Goal: Transaction & Acquisition: Purchase product/service

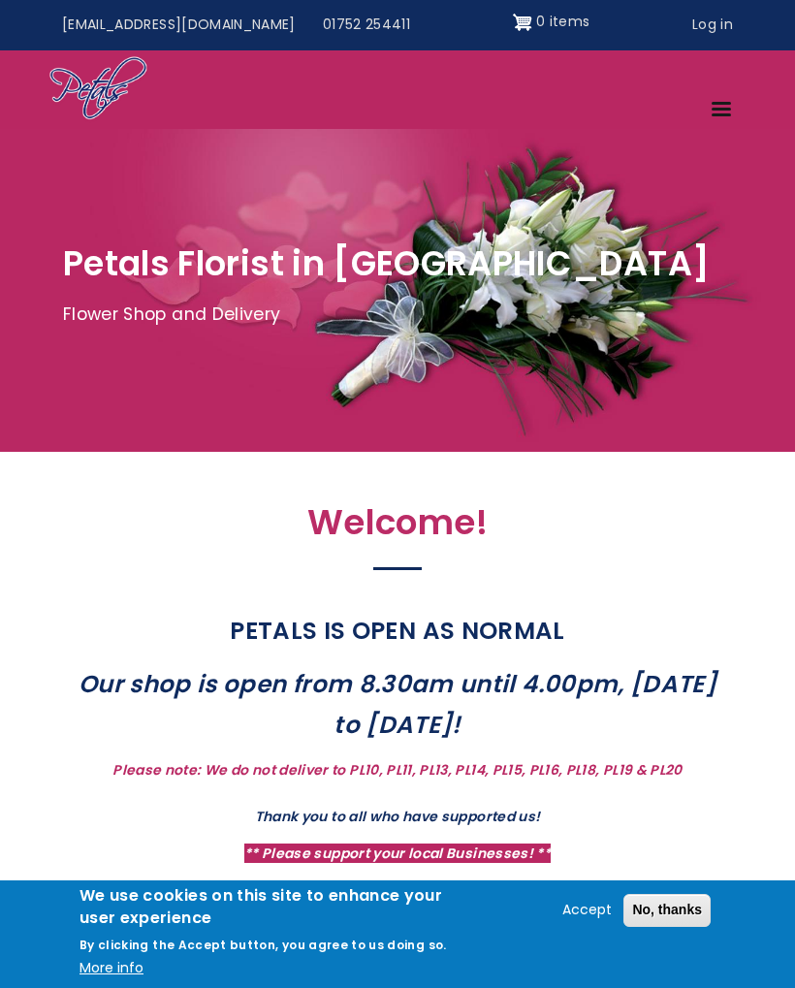
click at [718, 117] on link "Menu" at bounding box center [722, 111] width 47 height 34
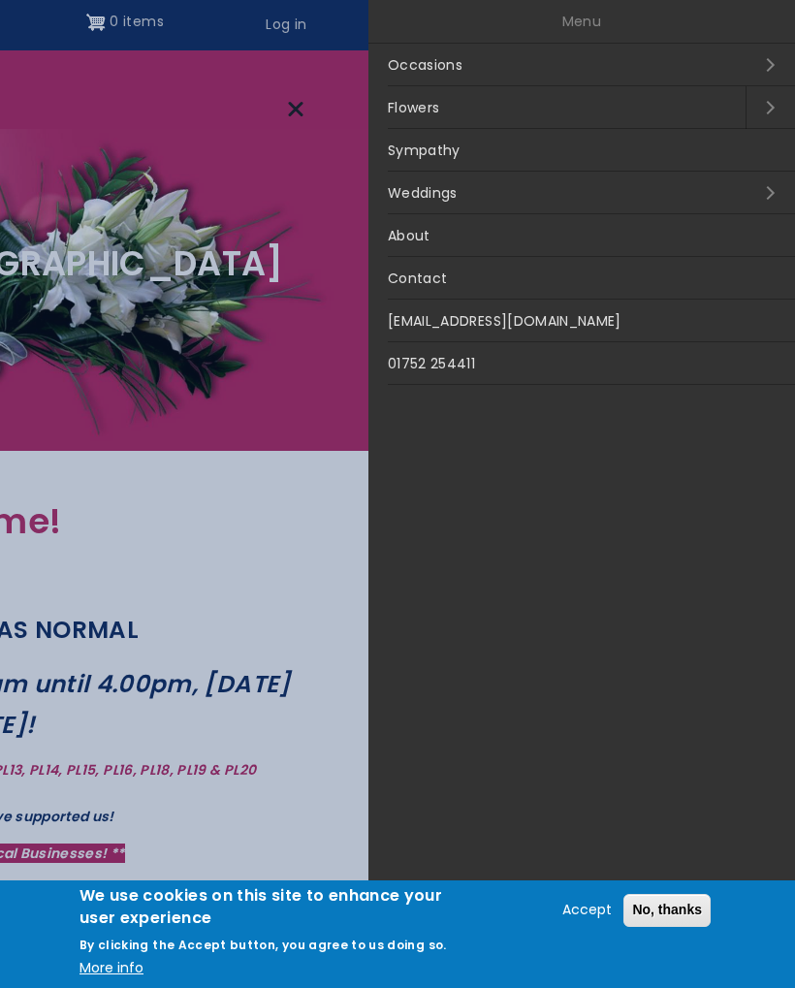
click at [443, 67] on link "Occasions Open submenu" at bounding box center [581, 65] width 426 height 43
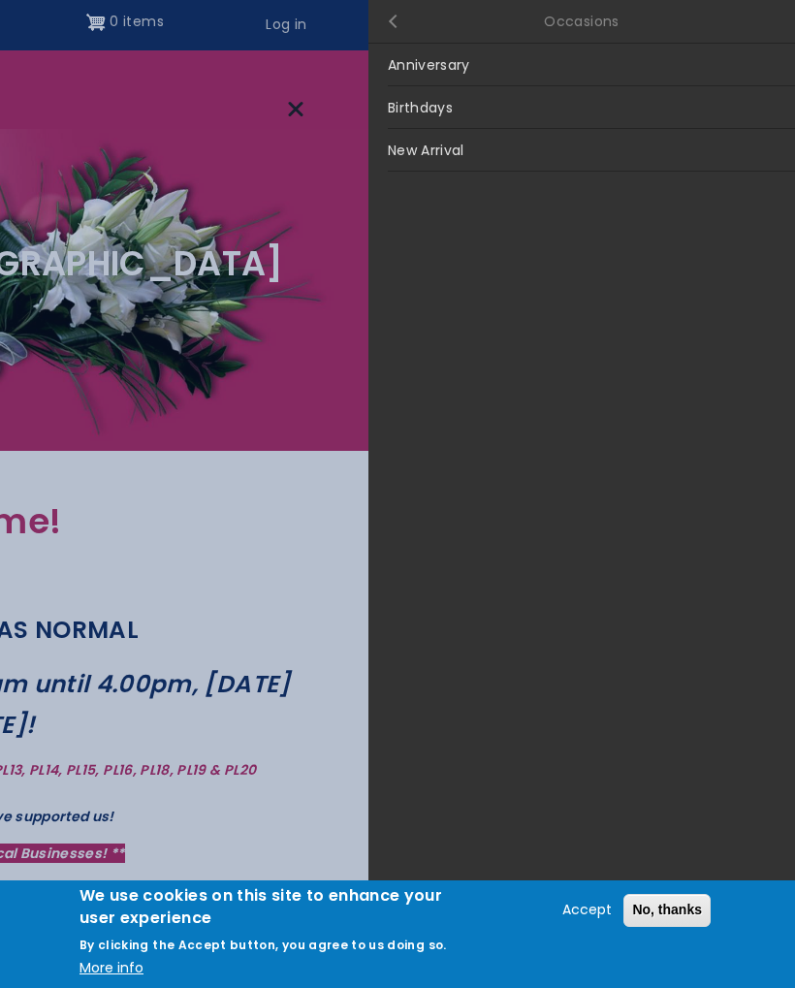
click at [399, 20] on link "Close submenu" at bounding box center [392, 21] width 48 height 43
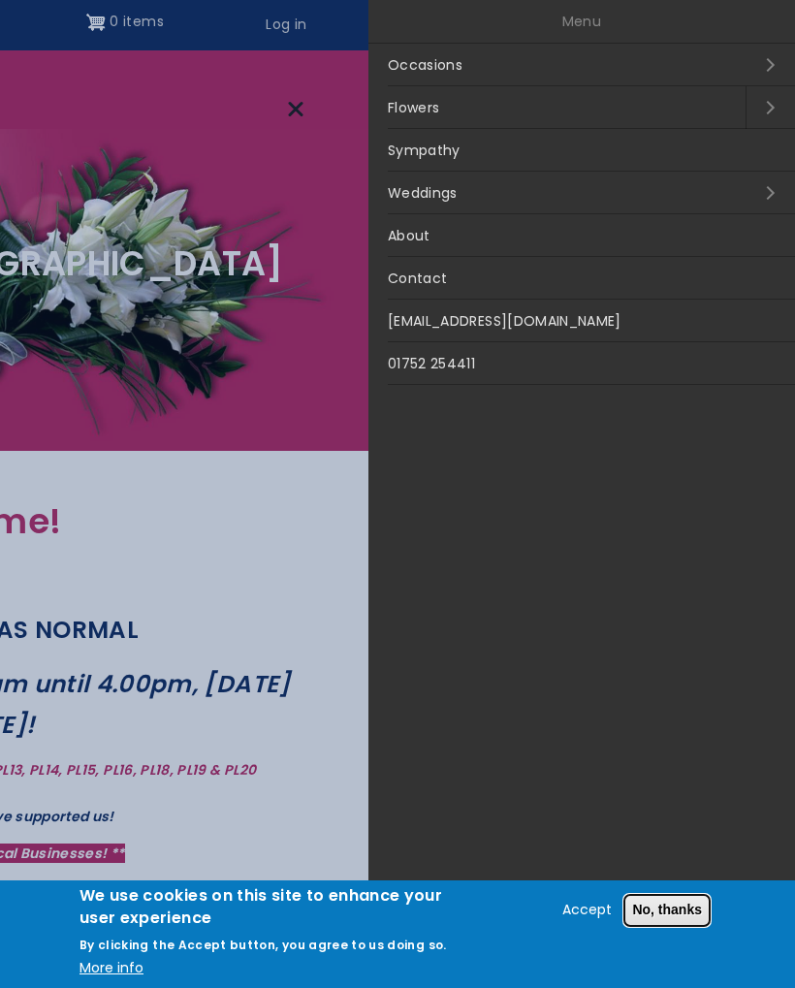
click at [693, 910] on button "No, thanks" at bounding box center [666, 910] width 87 height 33
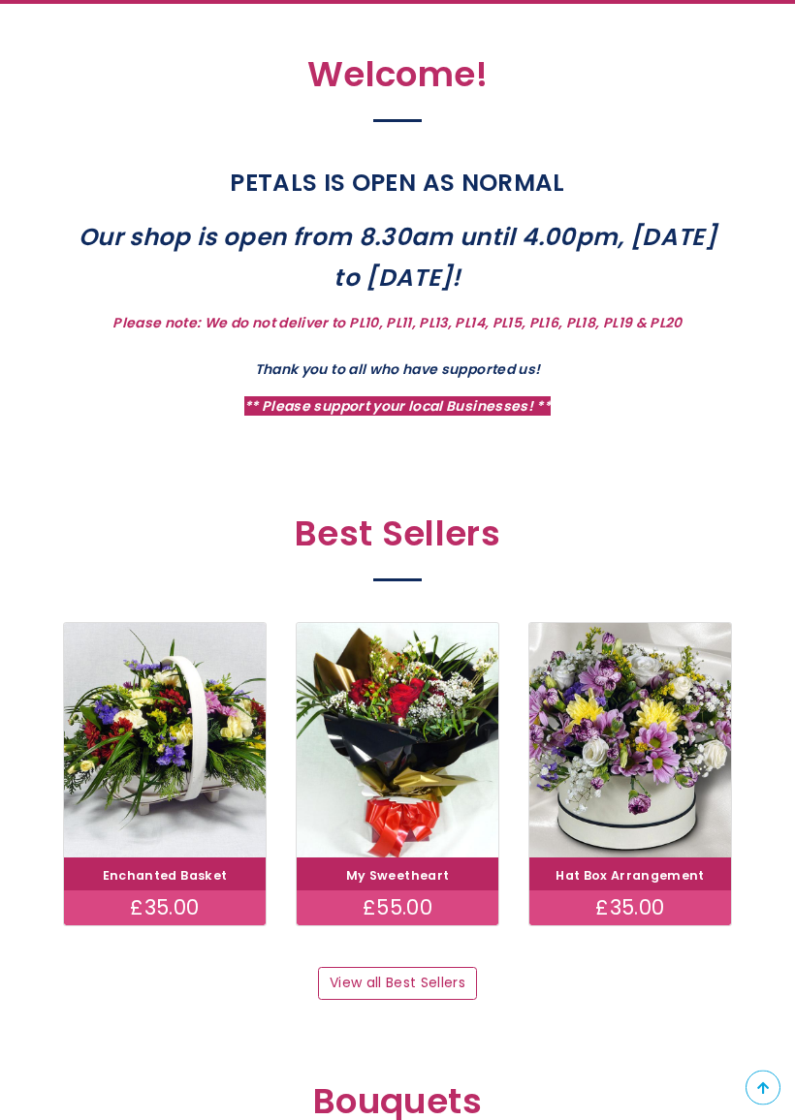
scroll to position [525, 0]
click at [417, 967] on link "View all Best Sellers" at bounding box center [397, 983] width 158 height 33
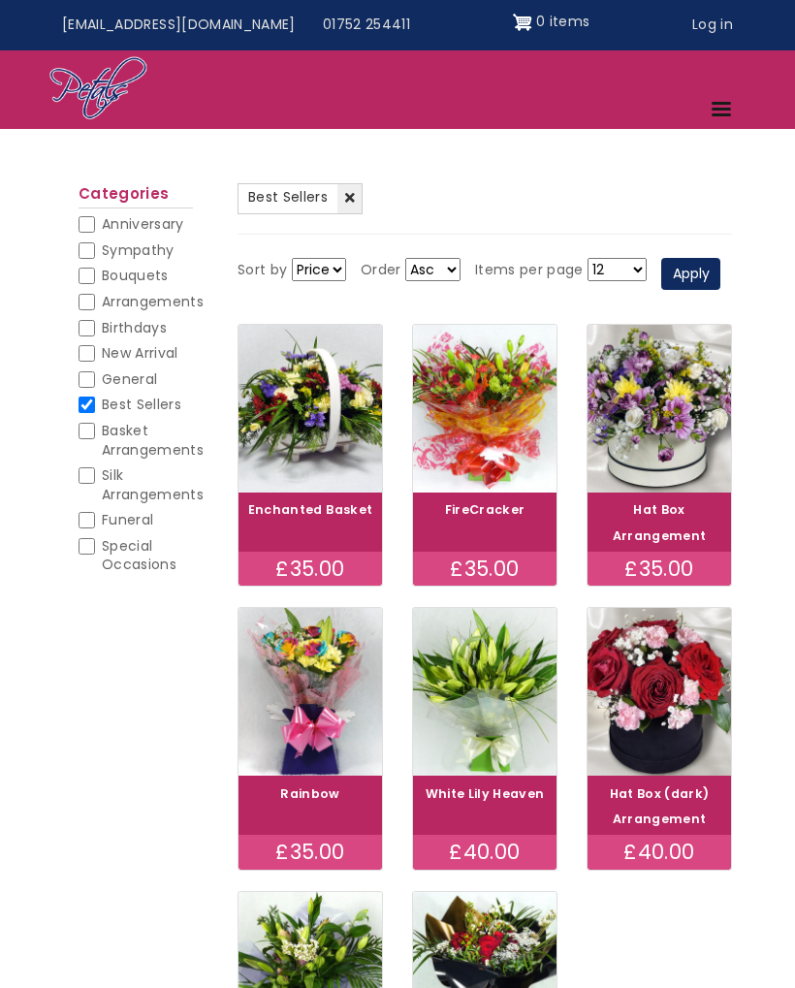
click at [92, 372] on input "General" at bounding box center [87, 379] width 16 height 16
checkbox input "true"
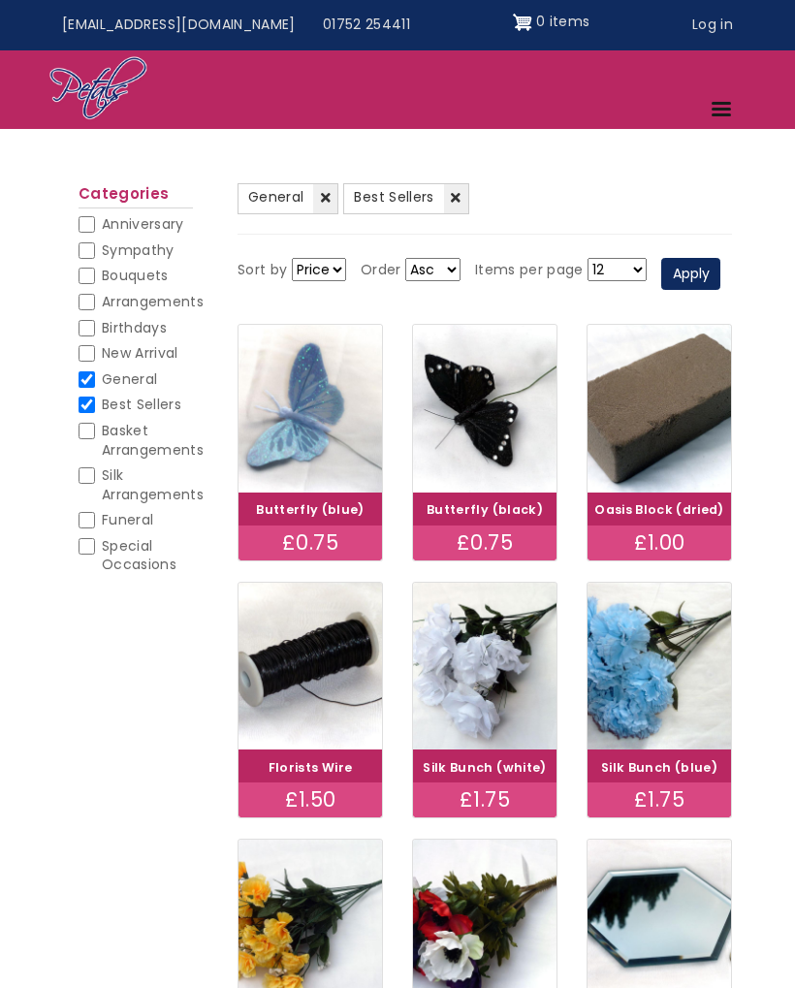
click at [97, 395] on li "Best Sellers (-) Best Sellers" at bounding box center [136, 408] width 114 height 26
click at [102, 396] on span "Best Sellers" at bounding box center [141, 403] width 79 height 19
click at [95, 396] on input "Best Sellers" at bounding box center [87, 404] width 16 height 16
checkbox input "false"
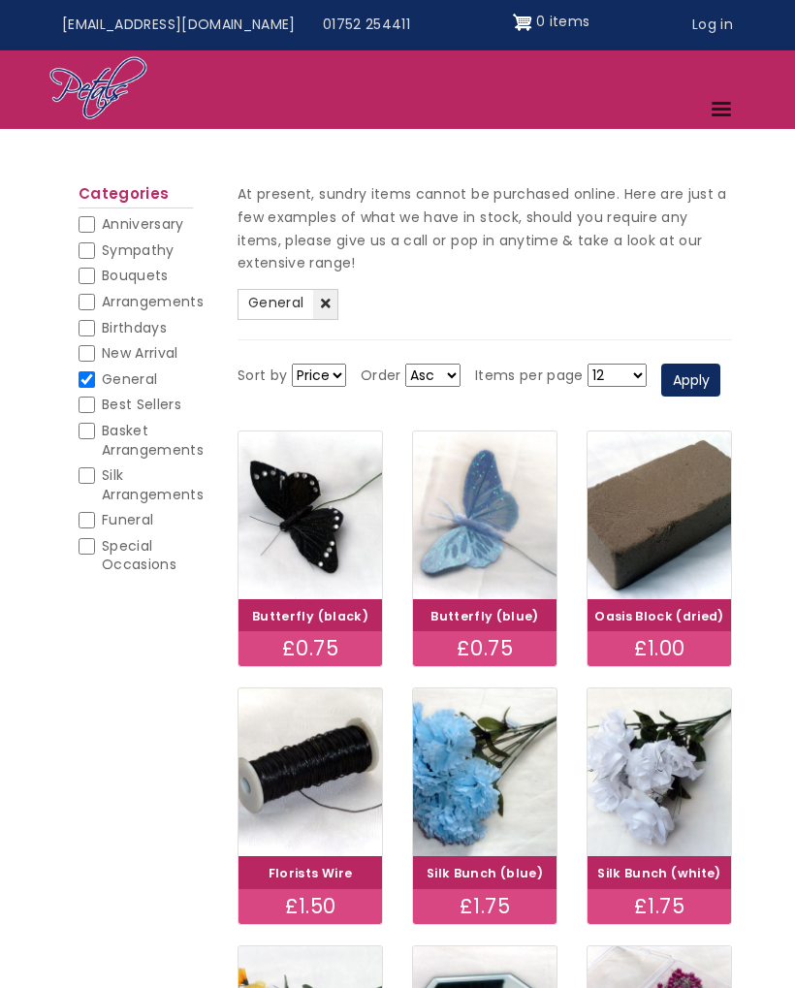
click at [86, 305] on input "Arrangements" at bounding box center [87, 302] width 16 height 16
checkbox input "true"
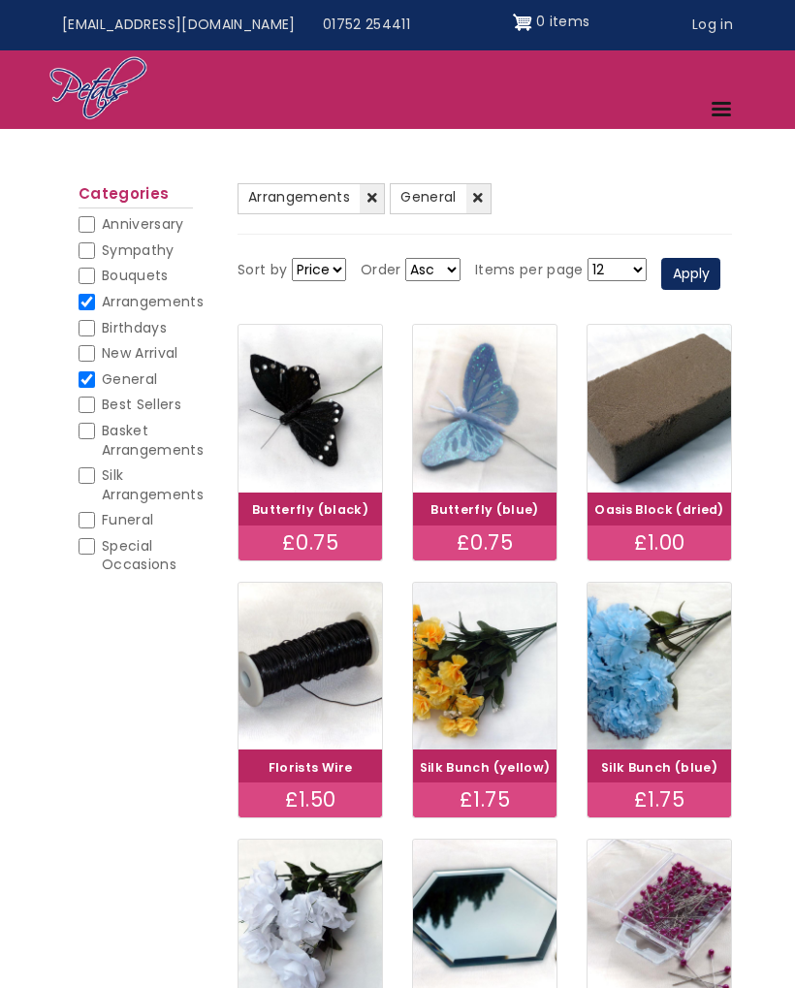
click at [88, 381] on input "General" at bounding box center [87, 379] width 16 height 16
checkbox input "false"
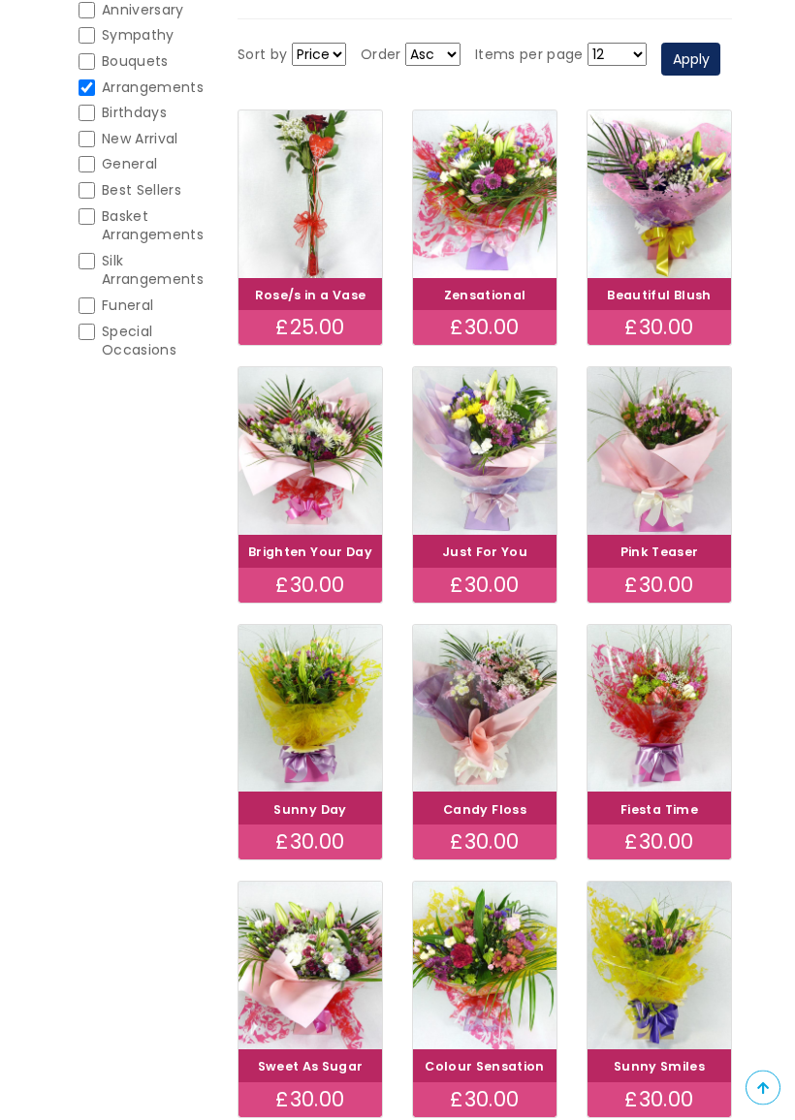
scroll to position [293, 0]
click at [320, 488] on img at bounding box center [309, 451] width 143 height 168
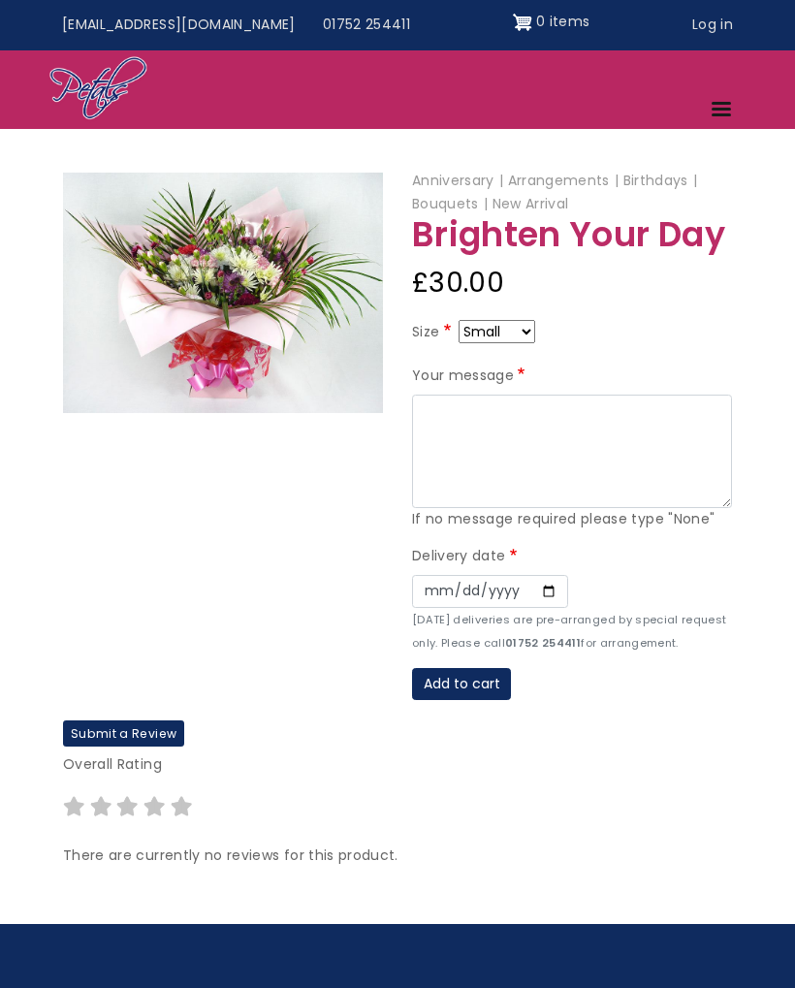
click at [246, 312] on img at bounding box center [223, 293] width 320 height 240
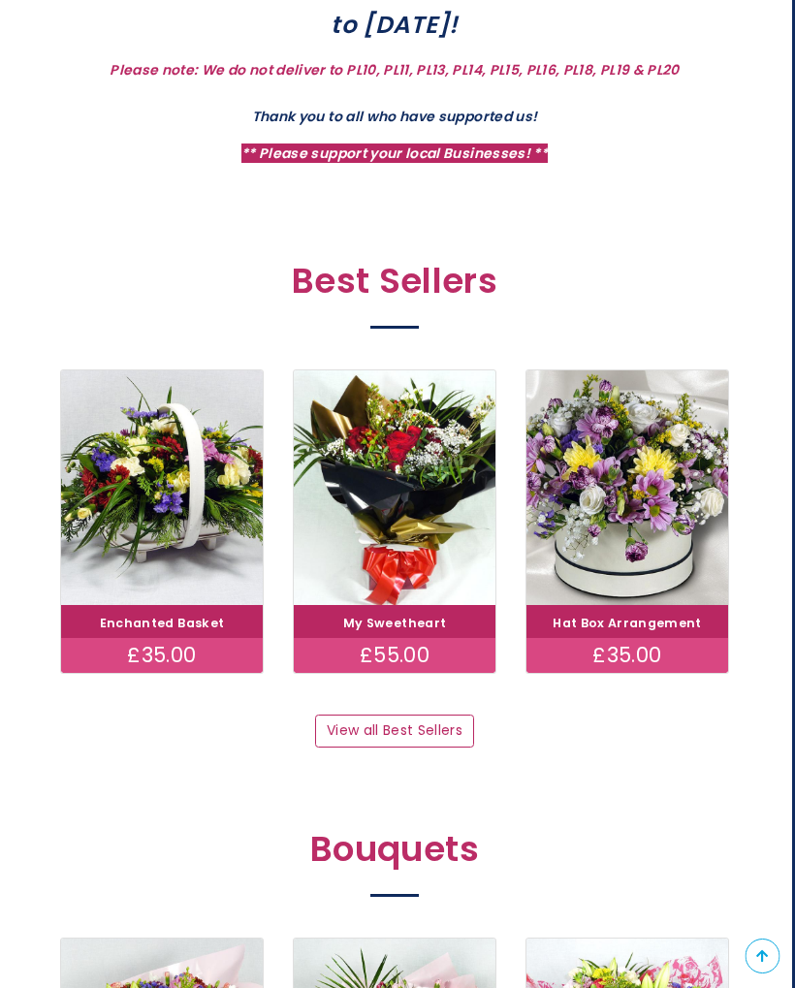
scroll to position [777, 2]
click at [409, 843] on h2 "Bouquets" at bounding box center [395, 855] width 669 height 51
click at [429, 726] on link "View all Best Sellers" at bounding box center [395, 731] width 158 height 33
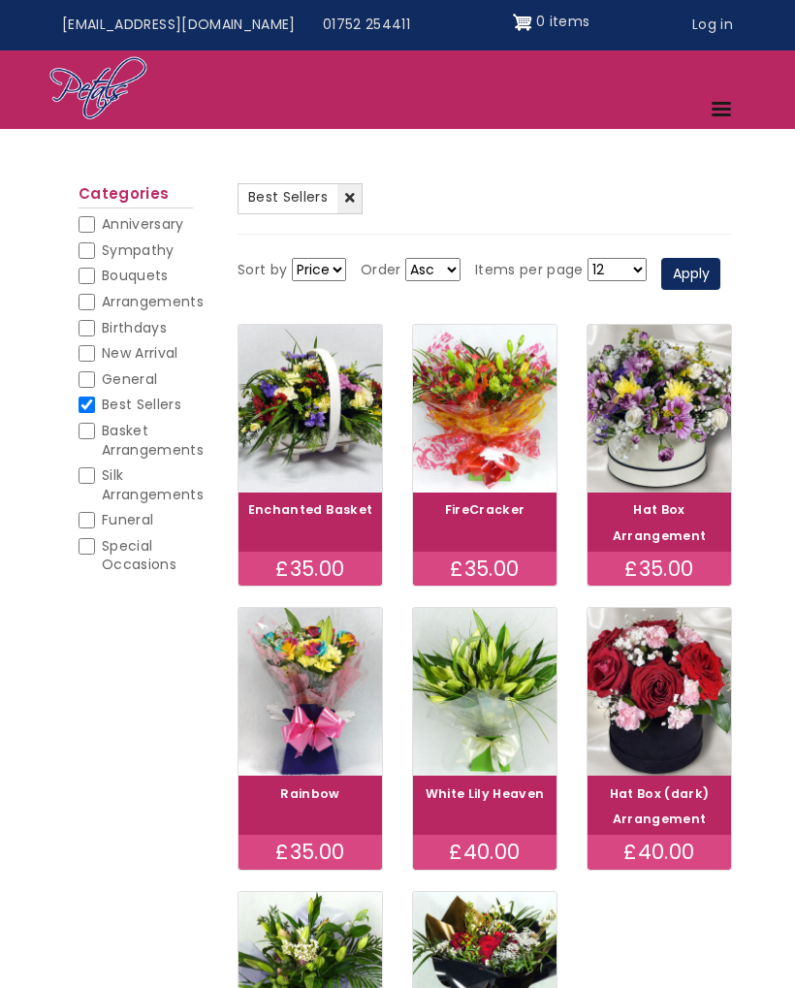
click at [93, 401] on input "Best Sellers" at bounding box center [87, 404] width 16 height 16
checkbox input "false"
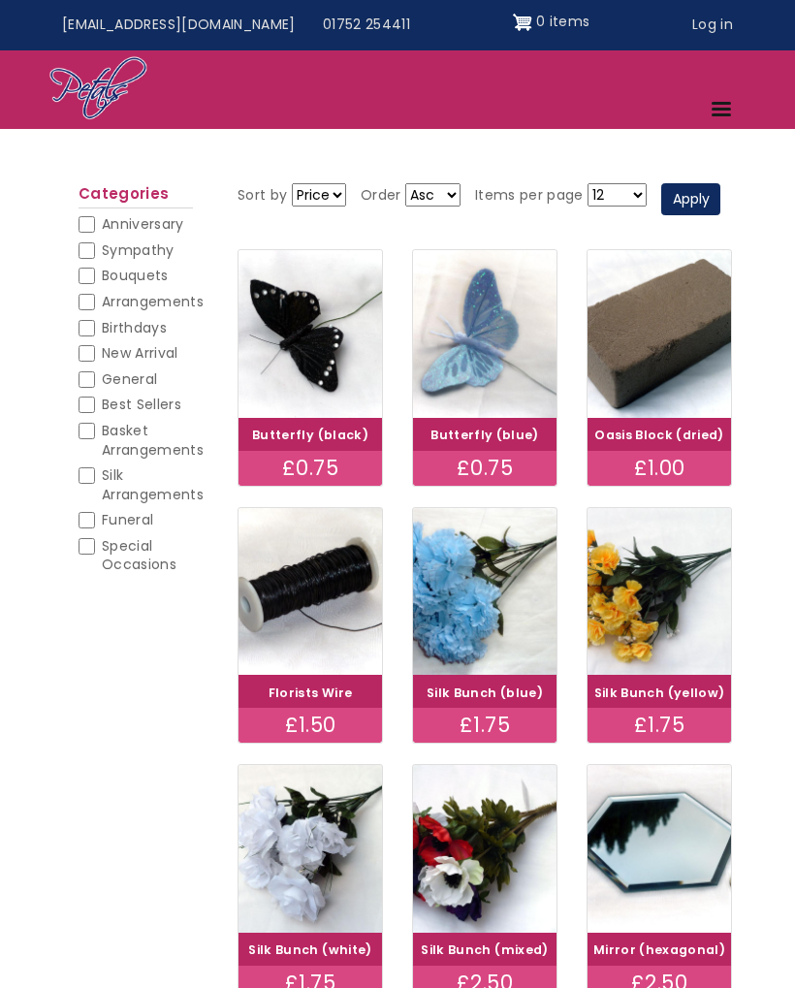
click at [92, 431] on input "Basket Arrangements" at bounding box center [87, 431] width 16 height 16
checkbox input "true"
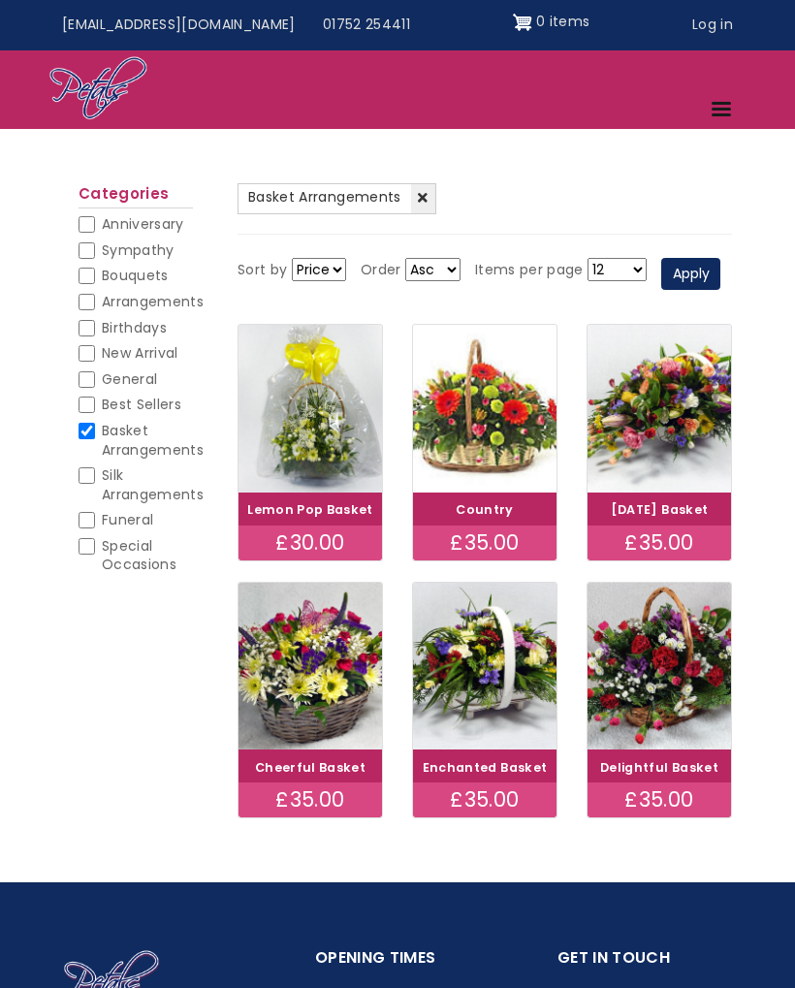
click at [88, 274] on input "Bouquets" at bounding box center [87, 276] width 16 height 16
checkbox input "true"
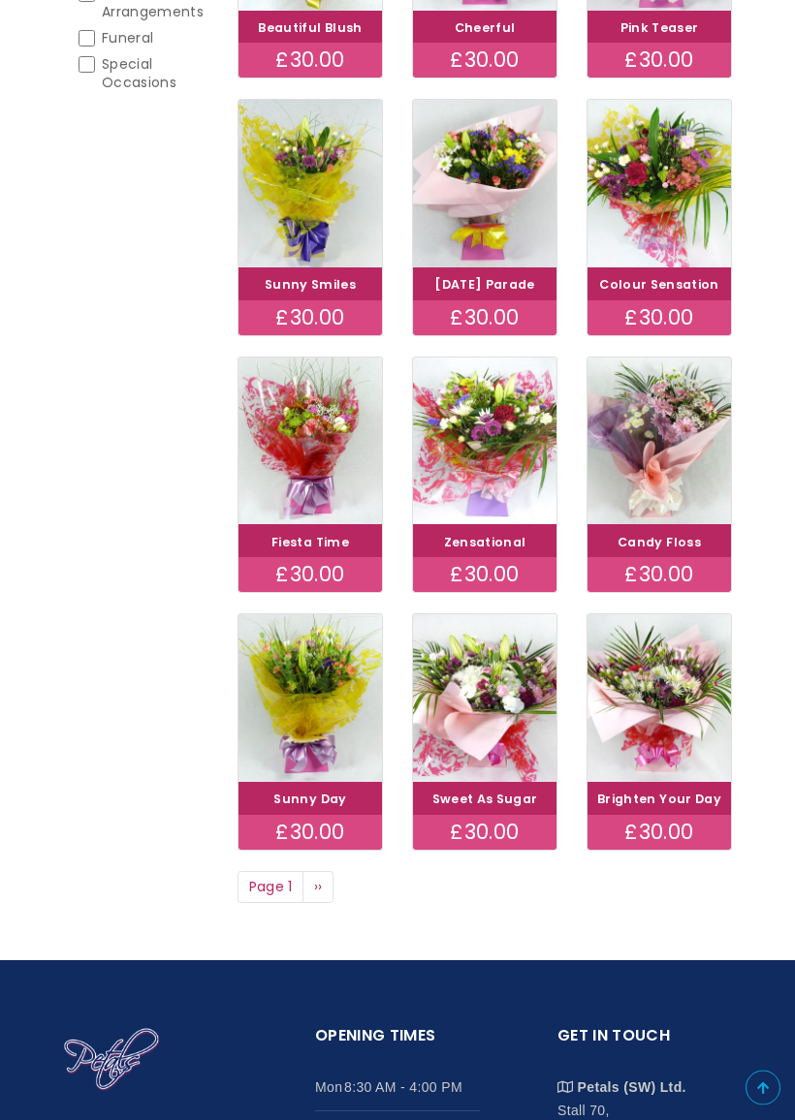
scroll to position [560, 0]
click at [318, 897] on span "››" at bounding box center [318, 886] width 9 height 19
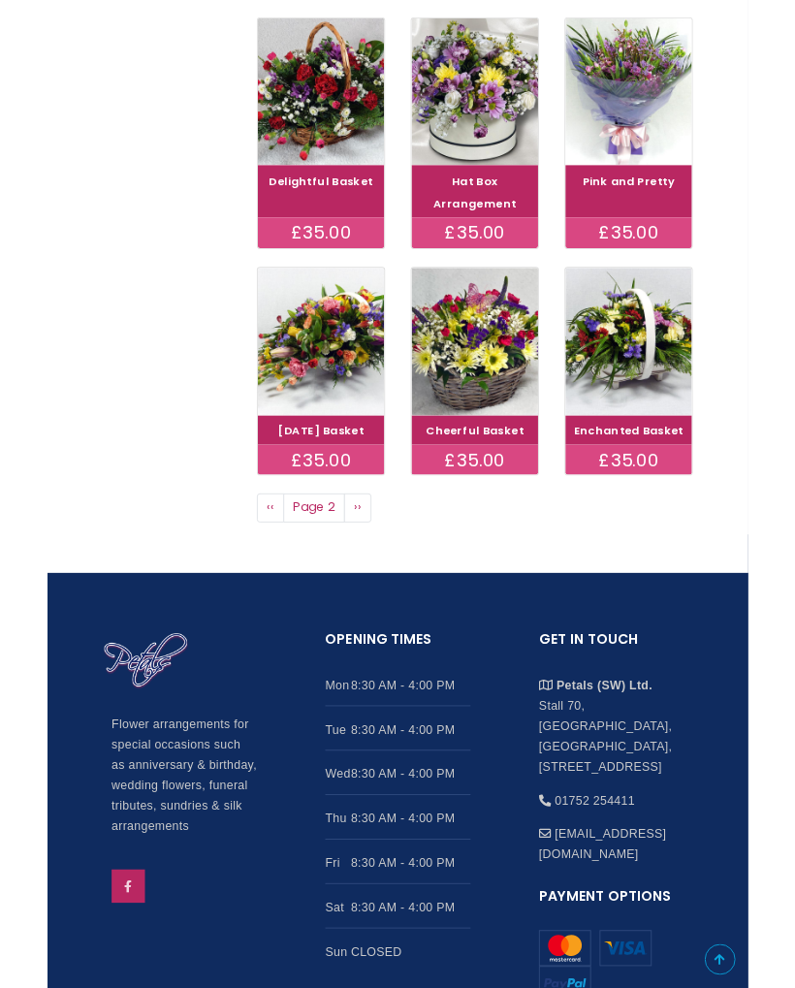
scroll to position [897, 0]
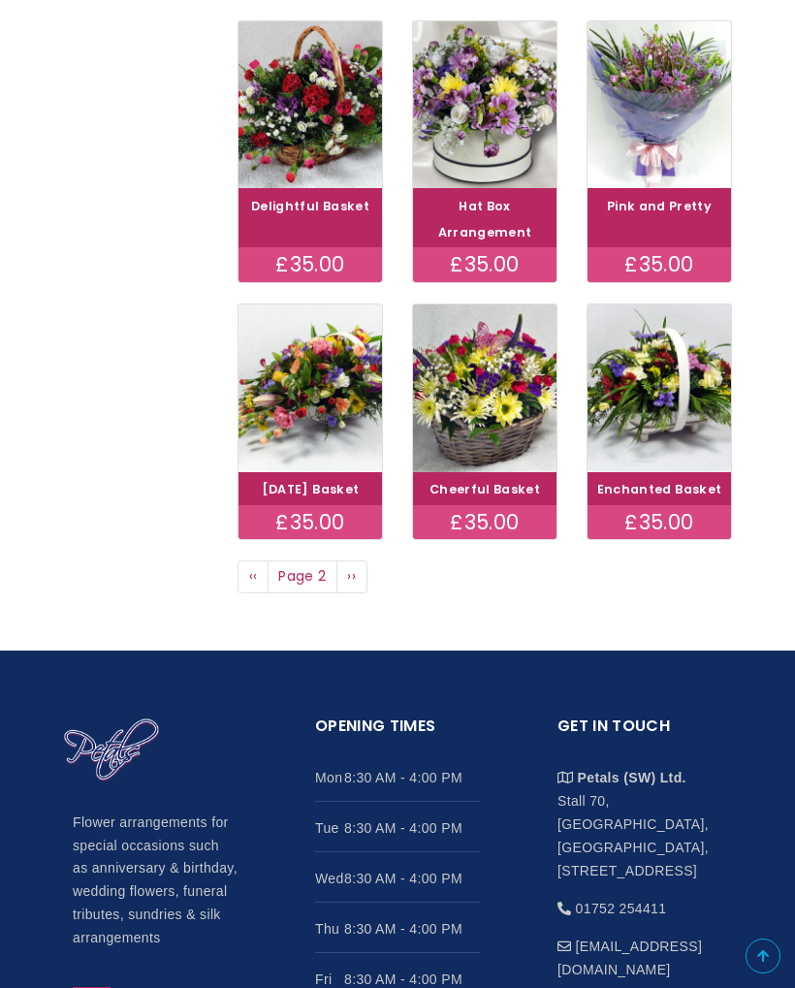
click at [358, 593] on link "Next page ››" at bounding box center [351, 576] width 31 height 33
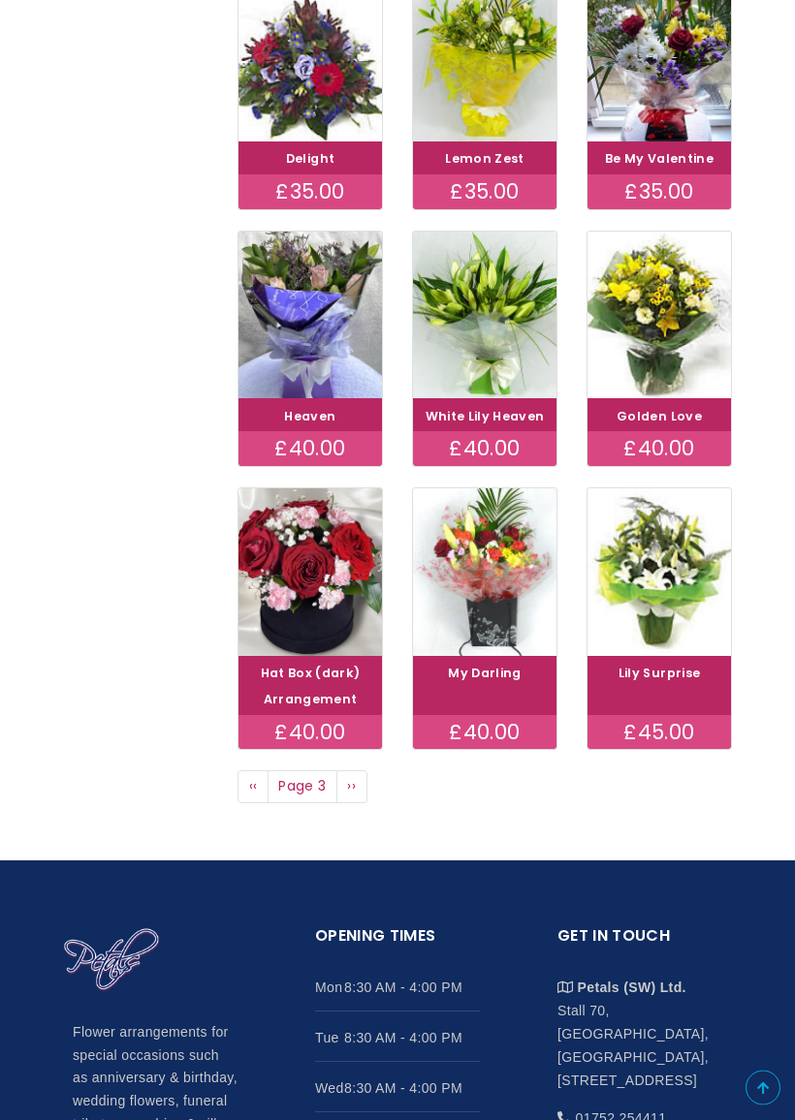
scroll to position [686, 0]
click at [359, 804] on link "Next page ››" at bounding box center [351, 787] width 31 height 33
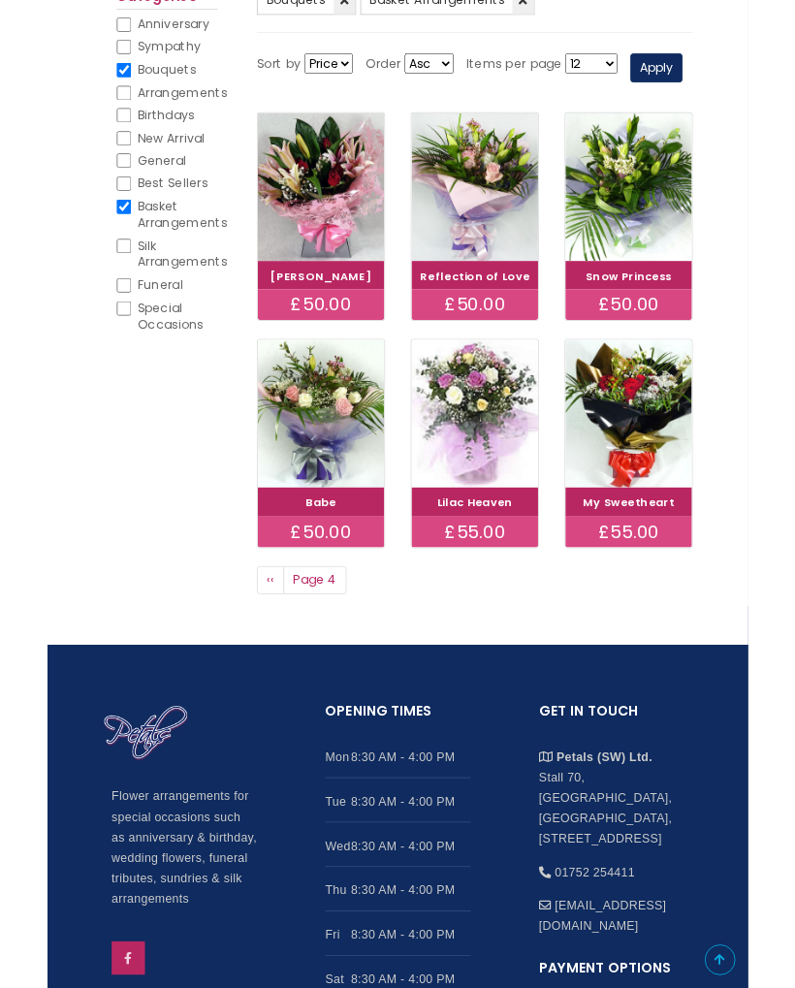
scroll to position [241, 0]
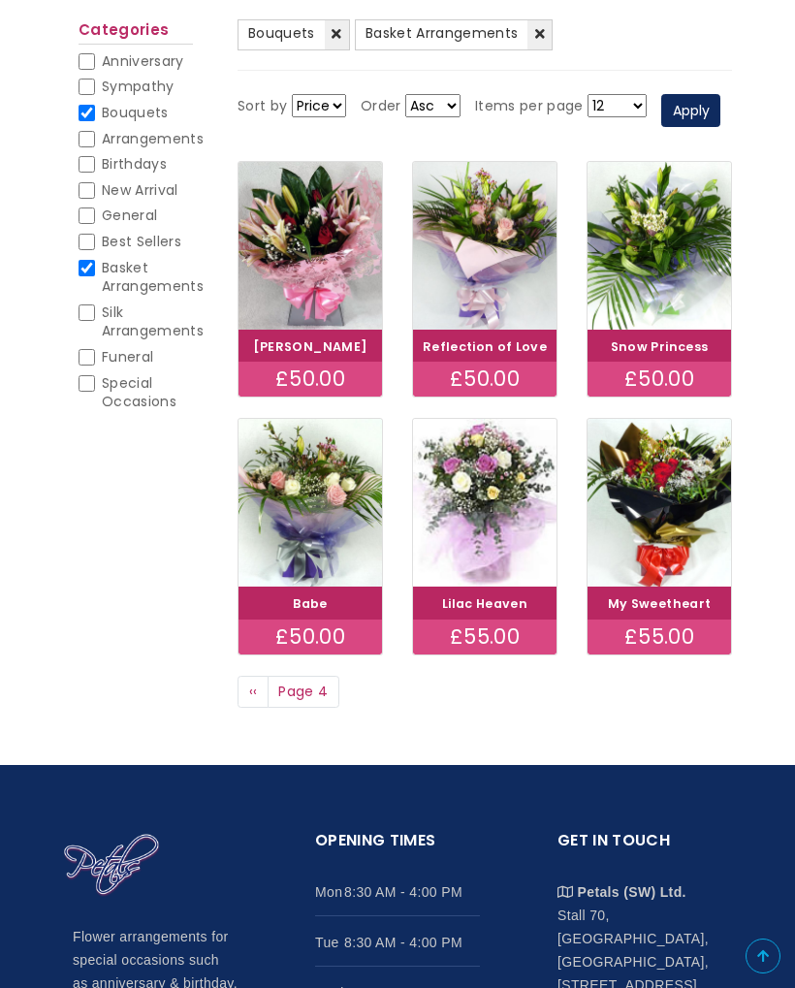
click at [330, 709] on span "Page 4" at bounding box center [304, 692] width 72 height 33
click at [335, 709] on span "Page 4" at bounding box center [304, 692] width 72 height 33
click at [246, 709] on link "Previous page ‹‹" at bounding box center [252, 692] width 31 height 33
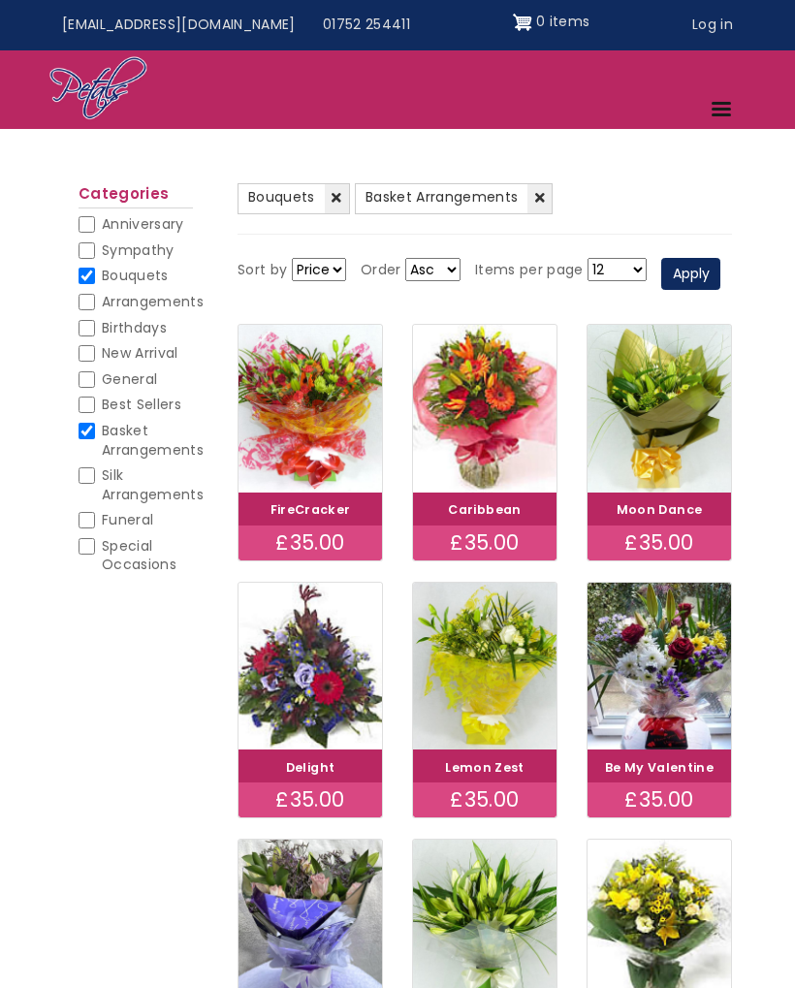
click at [310, 744] on img at bounding box center [309, 667] width 143 height 168
click at [550, 190] on link "(-) Basket Arrangements" at bounding box center [454, 198] width 199 height 31
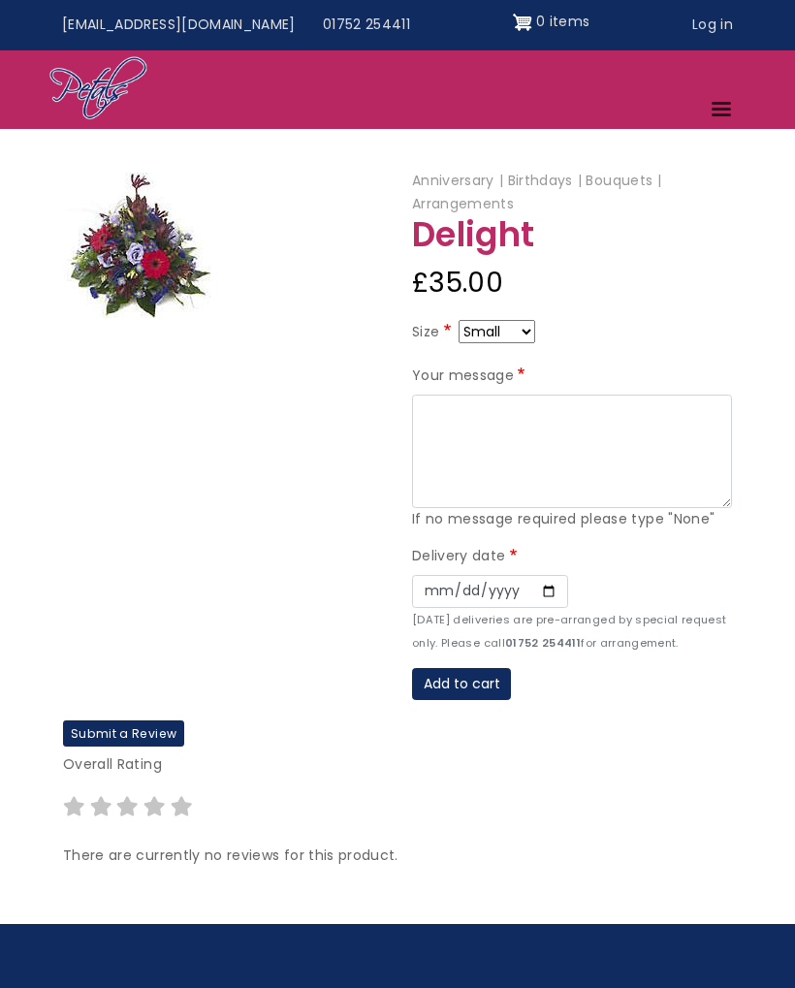
click at [535, 331] on select "Small Medium Large" at bounding box center [496, 331] width 77 height 23
select select "9"
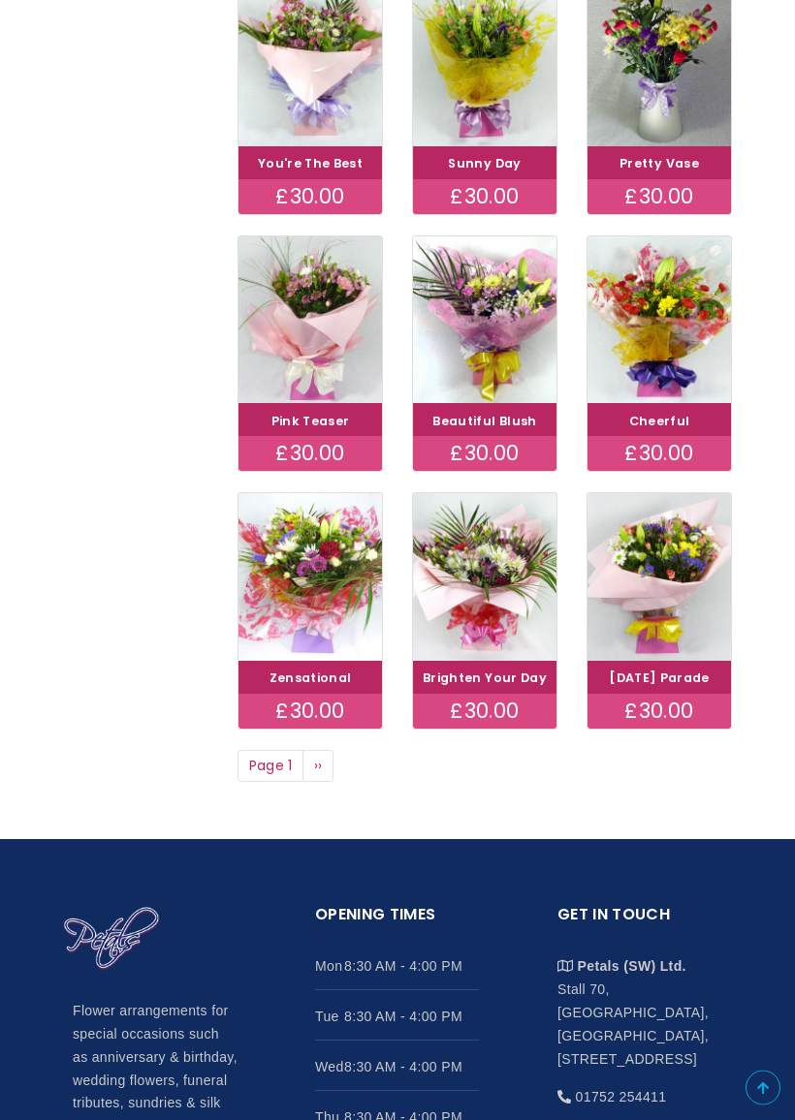
scroll to position [681, 0]
click at [659, 358] on img at bounding box center [658, 320] width 143 height 168
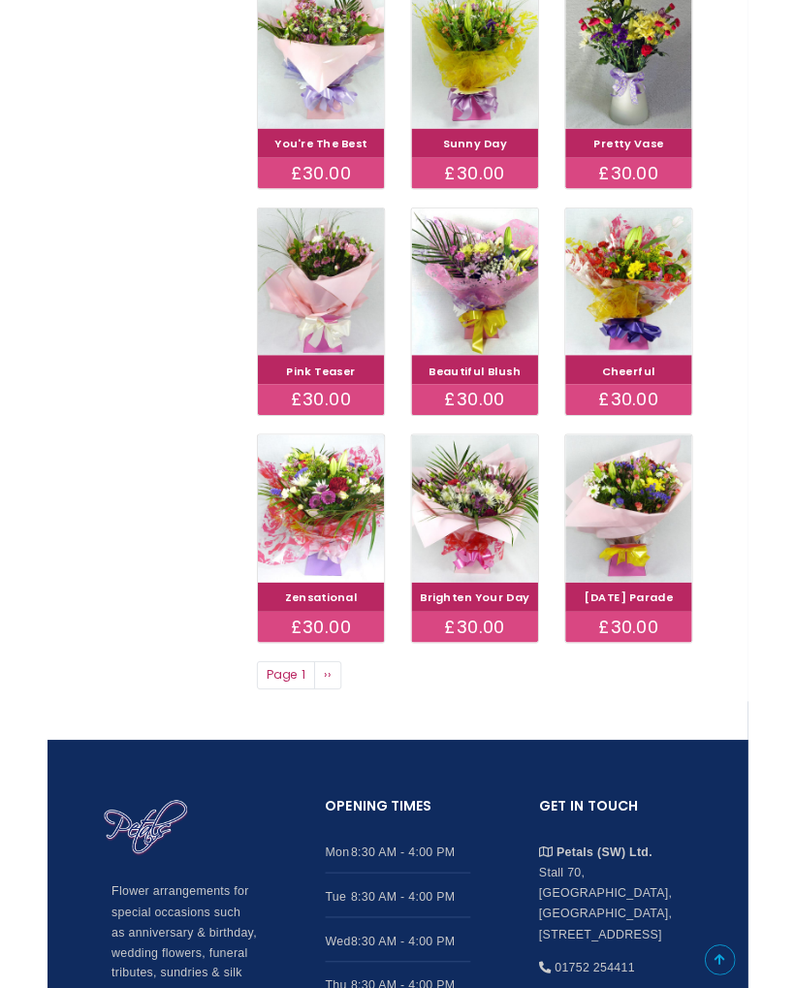
scroll to position [736, 0]
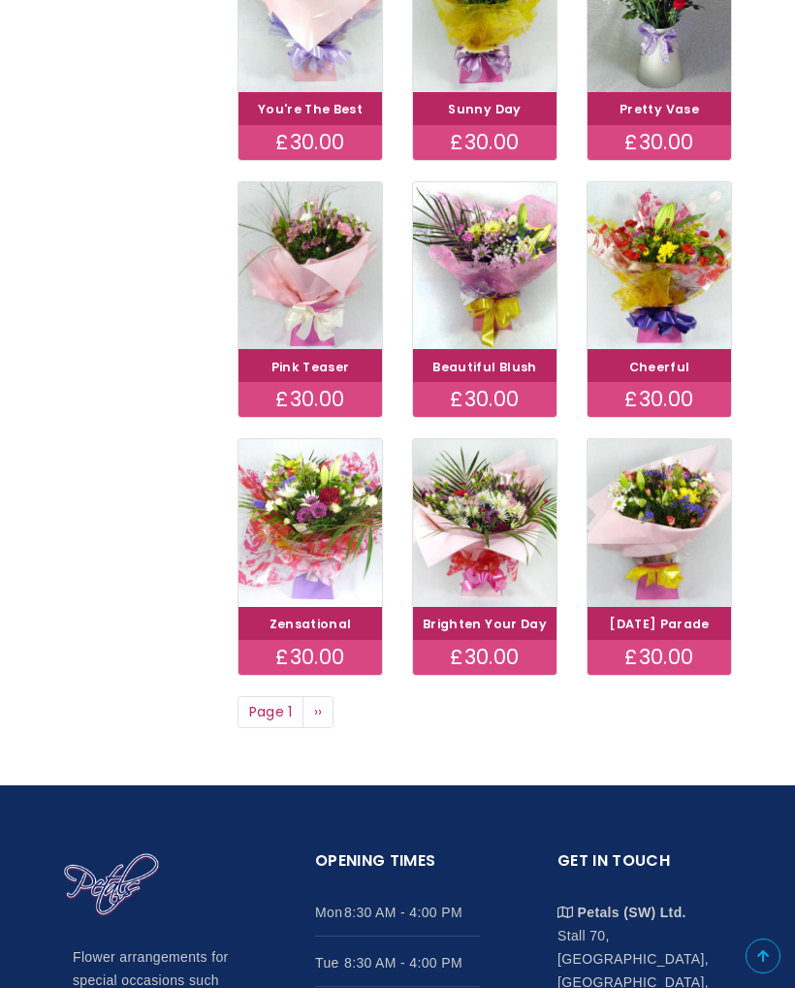
click at [319, 721] on span "››" at bounding box center [318, 711] width 9 height 19
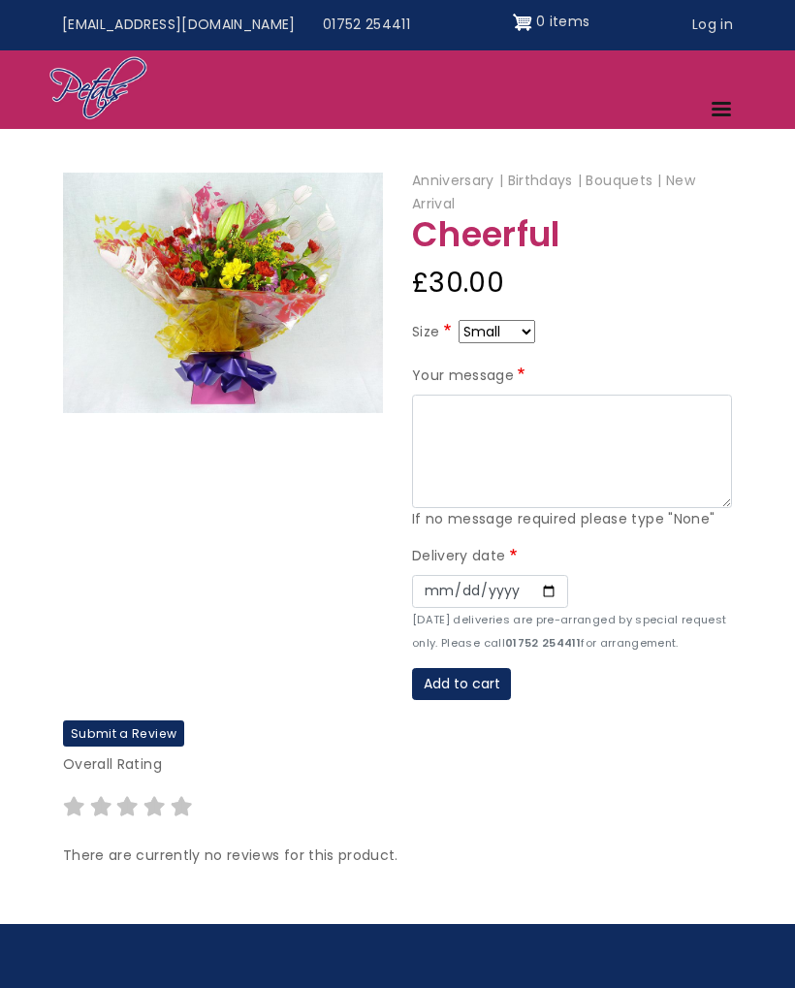
click at [303, 288] on img at bounding box center [223, 293] width 320 height 240
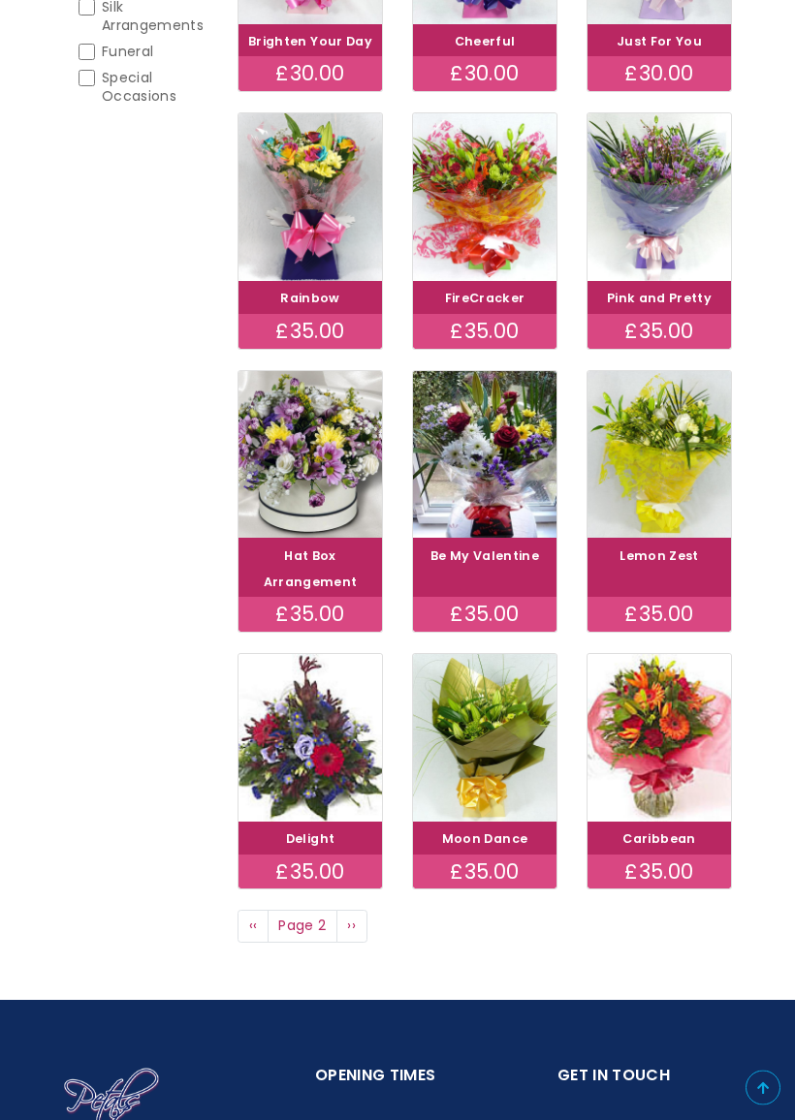
scroll to position [547, 0]
click at [773, 484] on div "(-) Bouquets Sort by Price Title Order Asc Desc Items per page 12 18 24 30 - Al…" at bounding box center [397, 328] width 795 height 1256
click at [682, 494] on img at bounding box center [658, 455] width 143 height 168
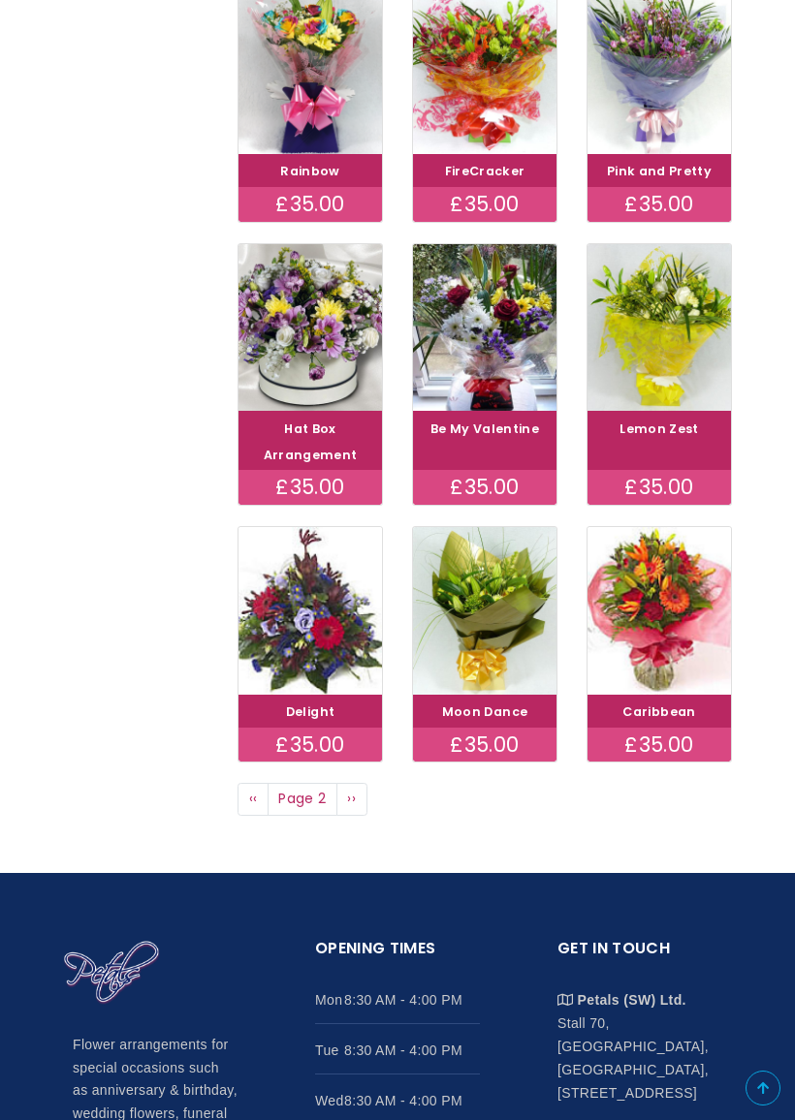
scroll to position [680, 0]
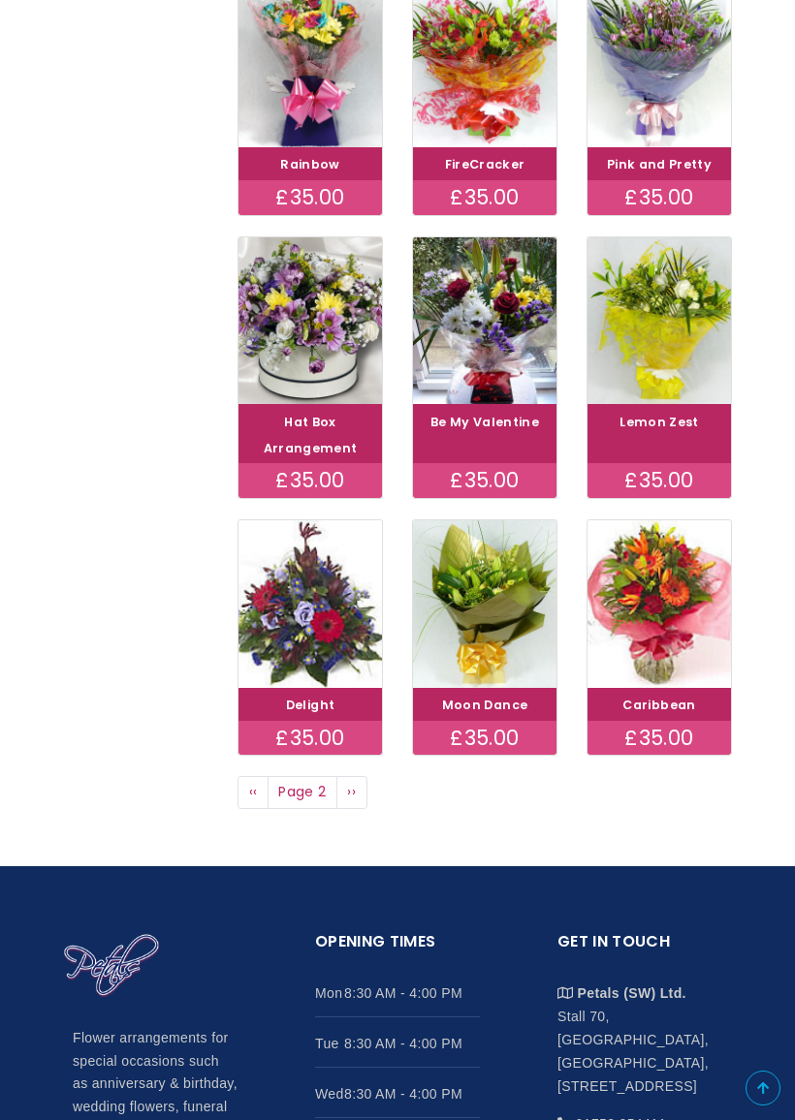
click at [354, 802] on span "››" at bounding box center [351, 791] width 9 height 19
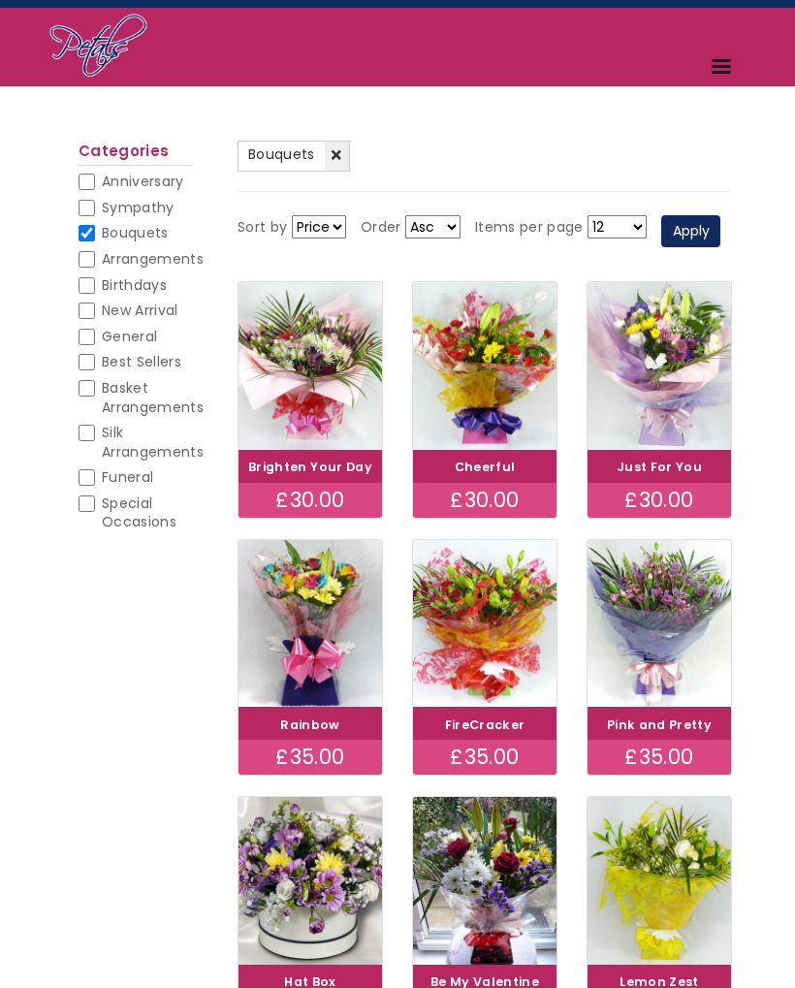
scroll to position [43, 0]
click at [296, 426] on img at bounding box center [309, 366] width 143 height 168
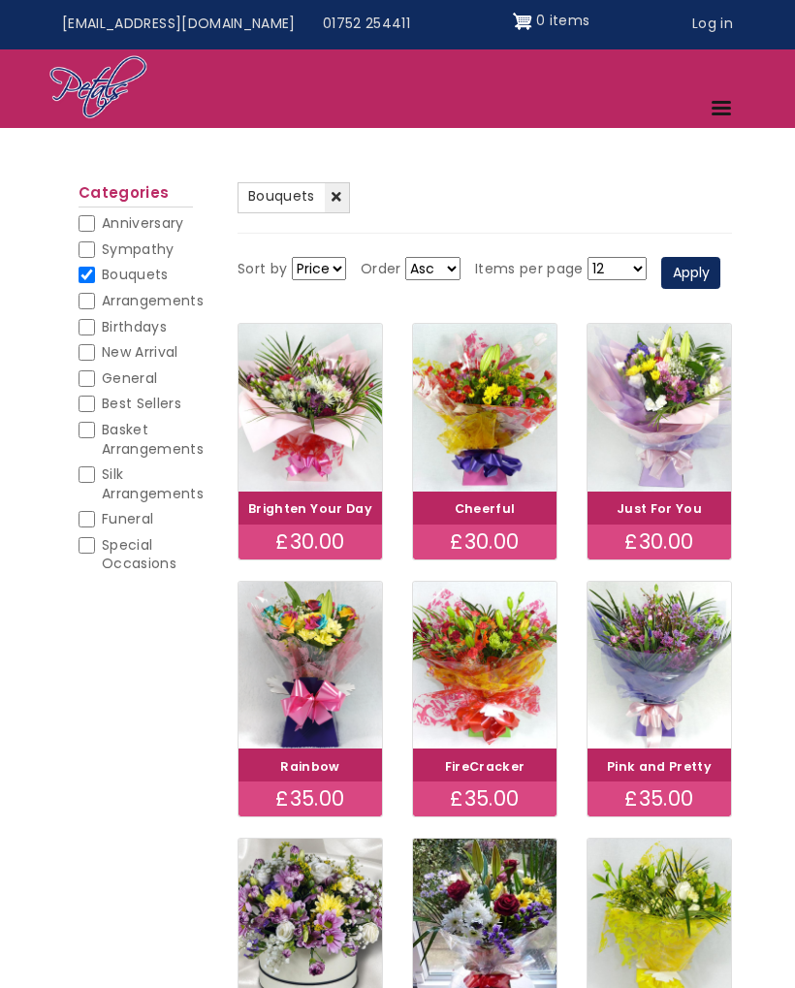
scroll to position [0, 0]
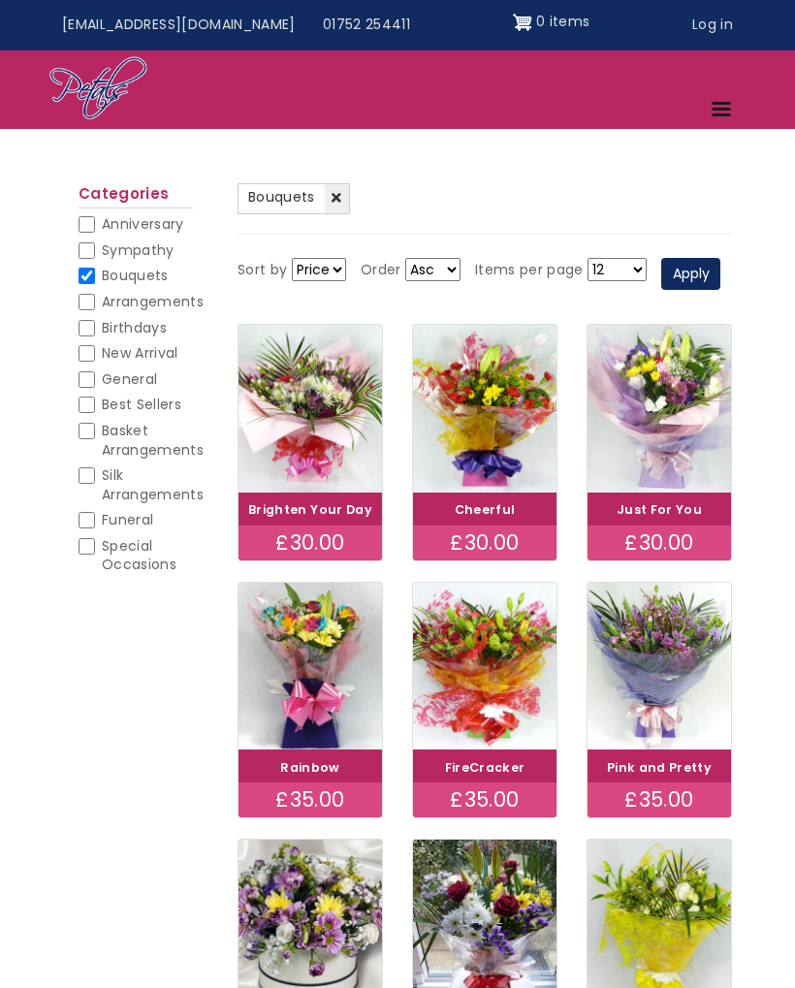
click at [676, 455] on img at bounding box center [658, 409] width 143 height 168
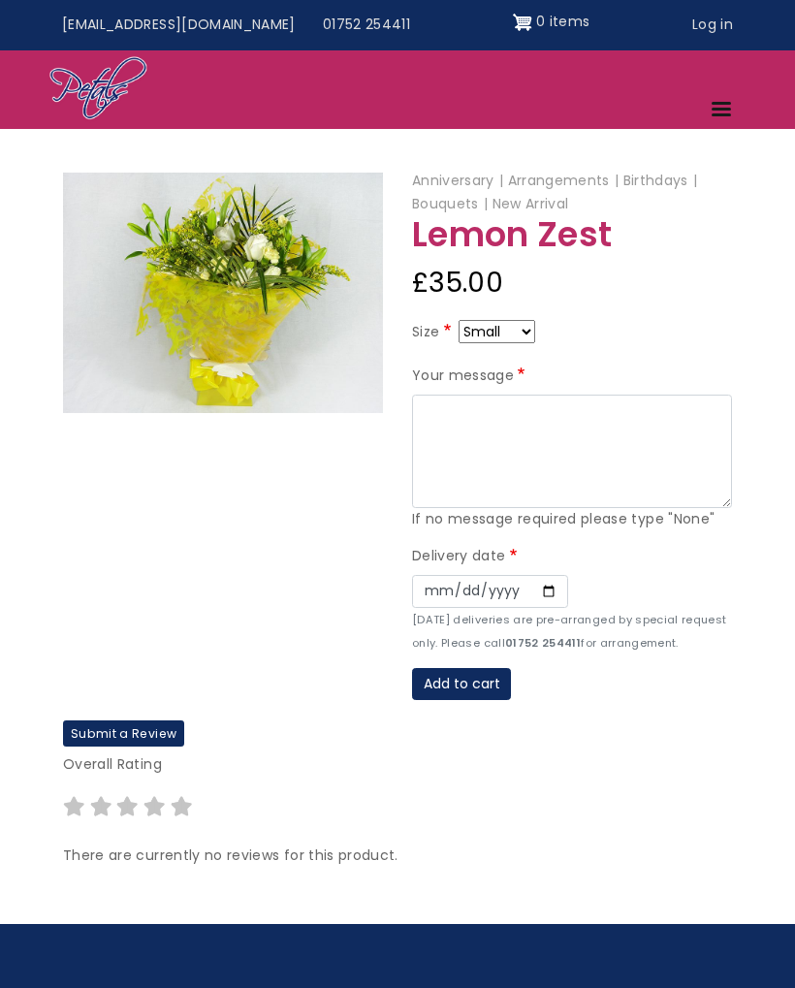
click at [262, 282] on img at bounding box center [223, 293] width 320 height 240
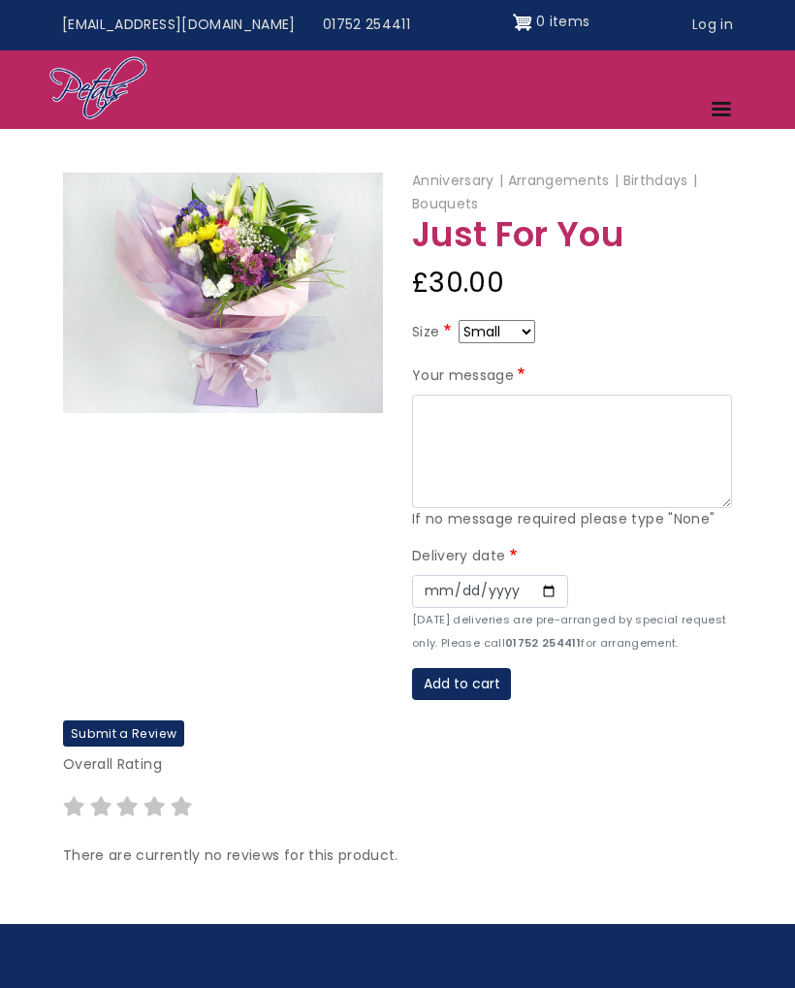
click at [528, 330] on select "Small Medium Large" at bounding box center [496, 331] width 77 height 23
select select "9"
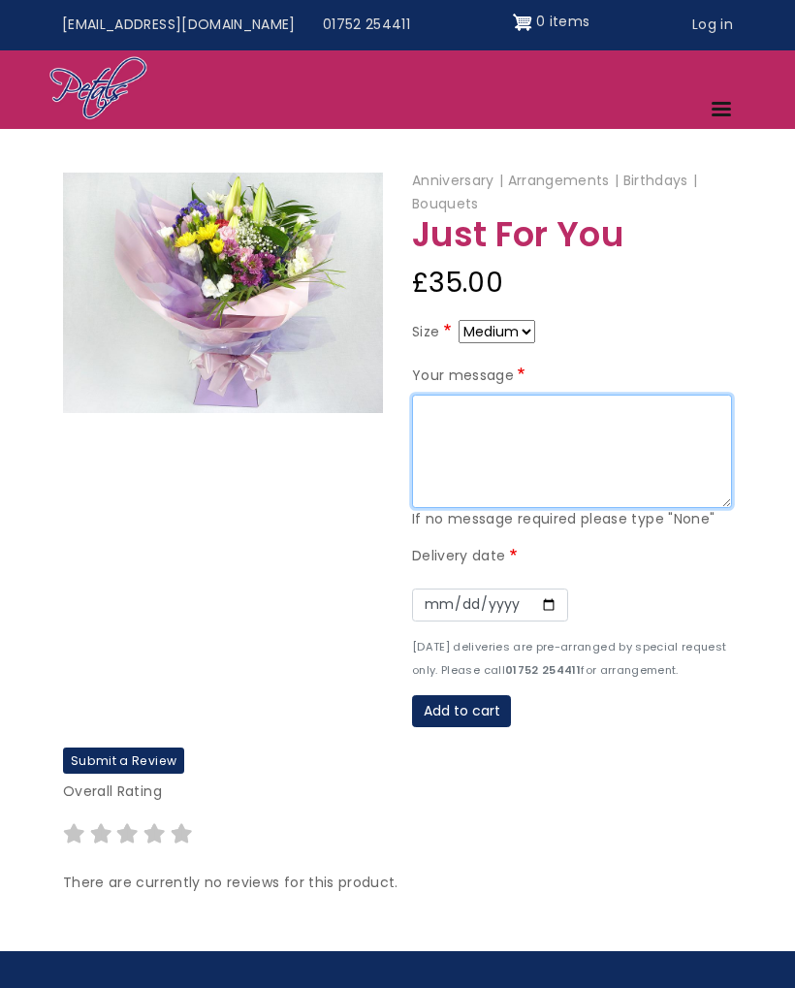
click at [452, 408] on textarea "Your message" at bounding box center [572, 451] width 320 height 114
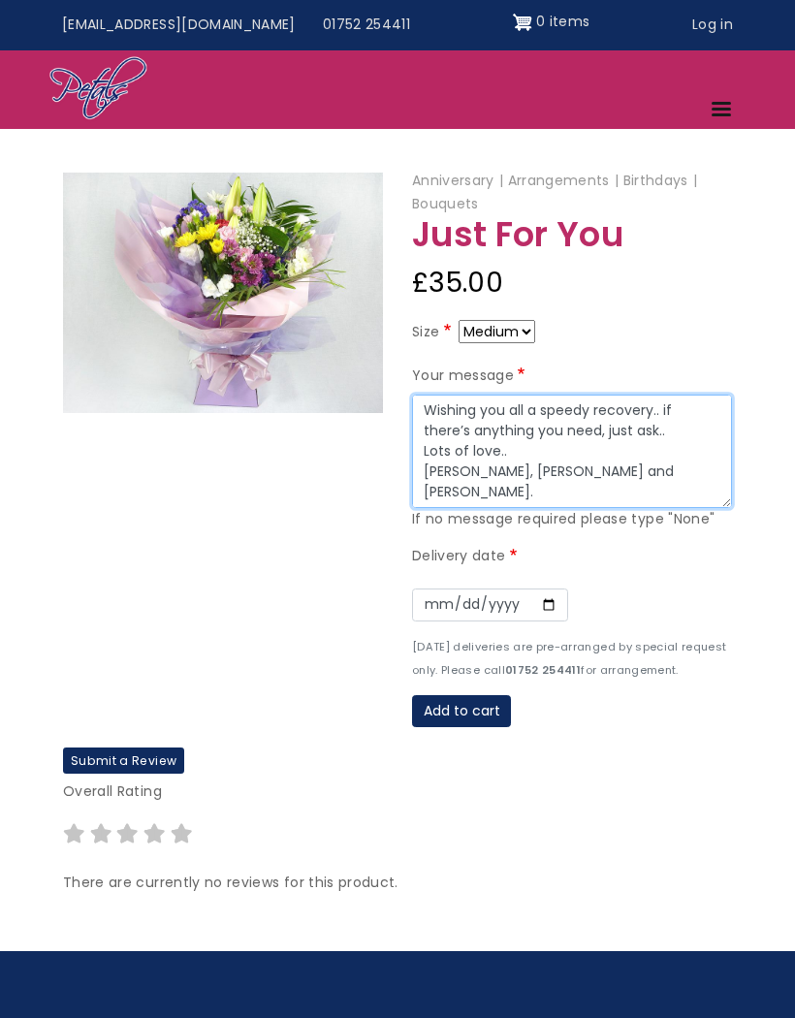
type textarea "Wishing you all a speedy recovery.. if there’s anything you need, just ask.. Lo…"
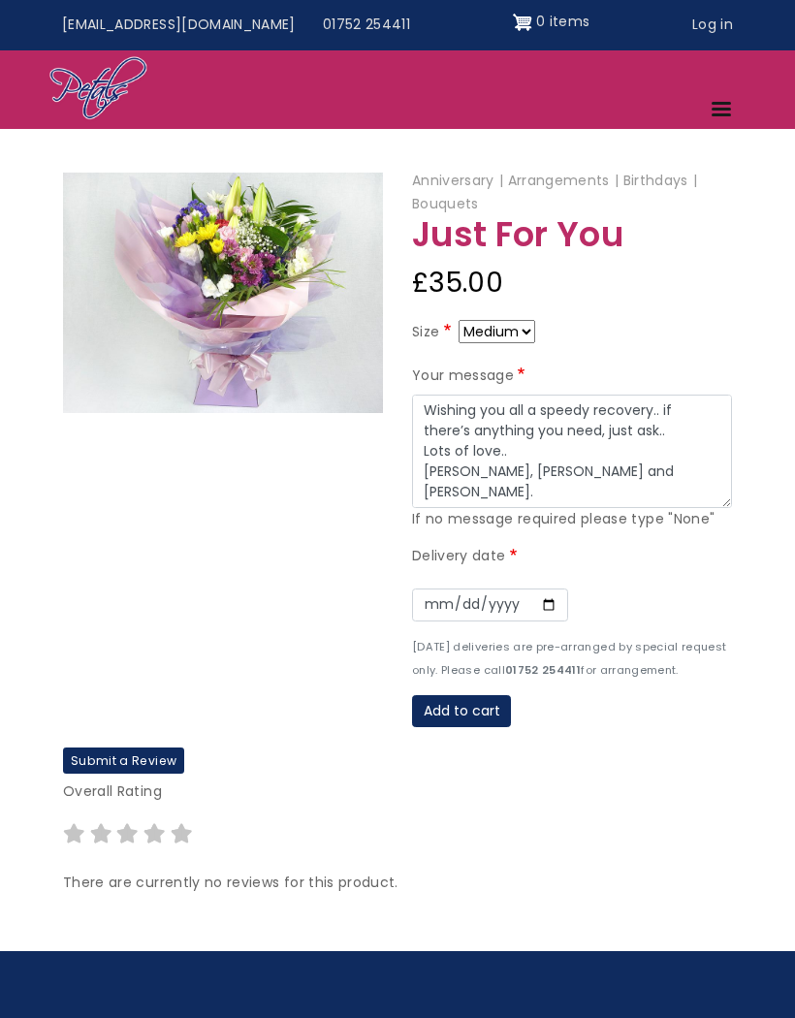
click at [490, 546] on label "Delivery date" at bounding box center [466, 556] width 109 height 23
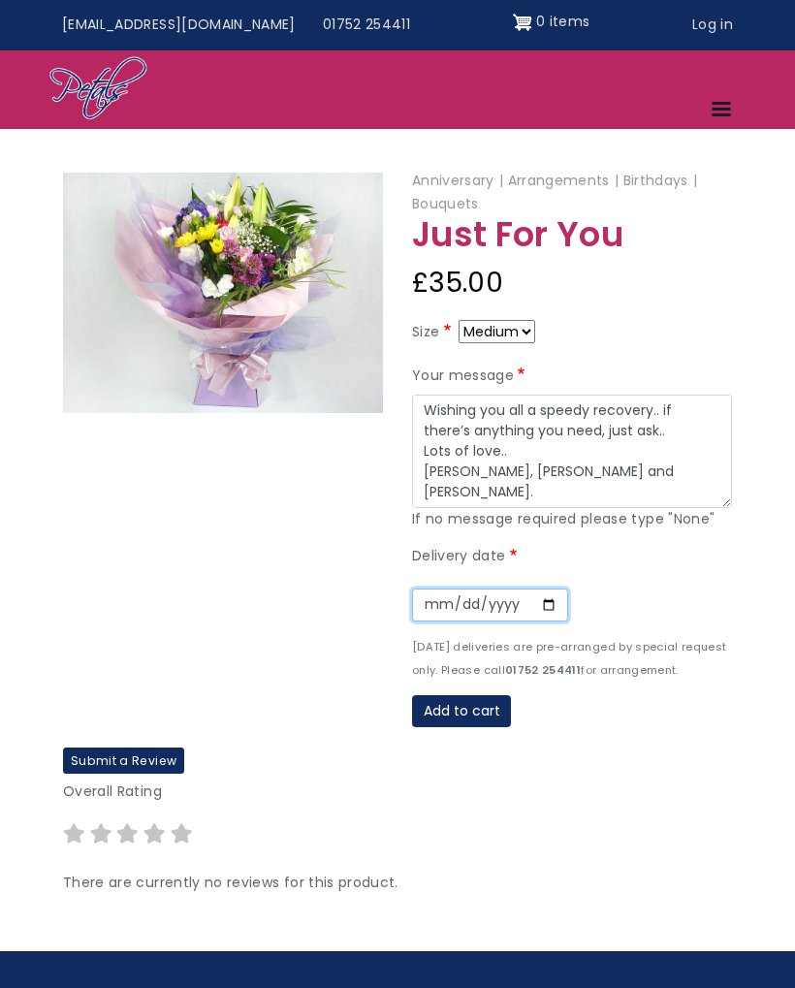
click at [425, 595] on input "Date" at bounding box center [490, 604] width 156 height 33
type input "[DATE]"
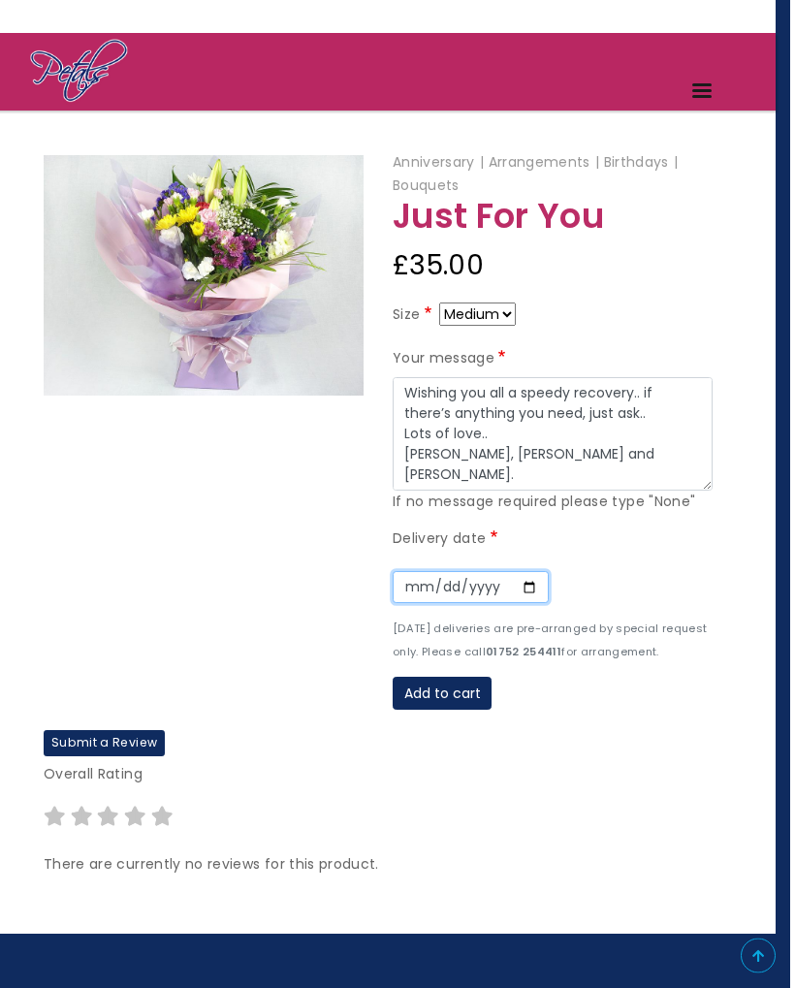
scroll to position [0, 15]
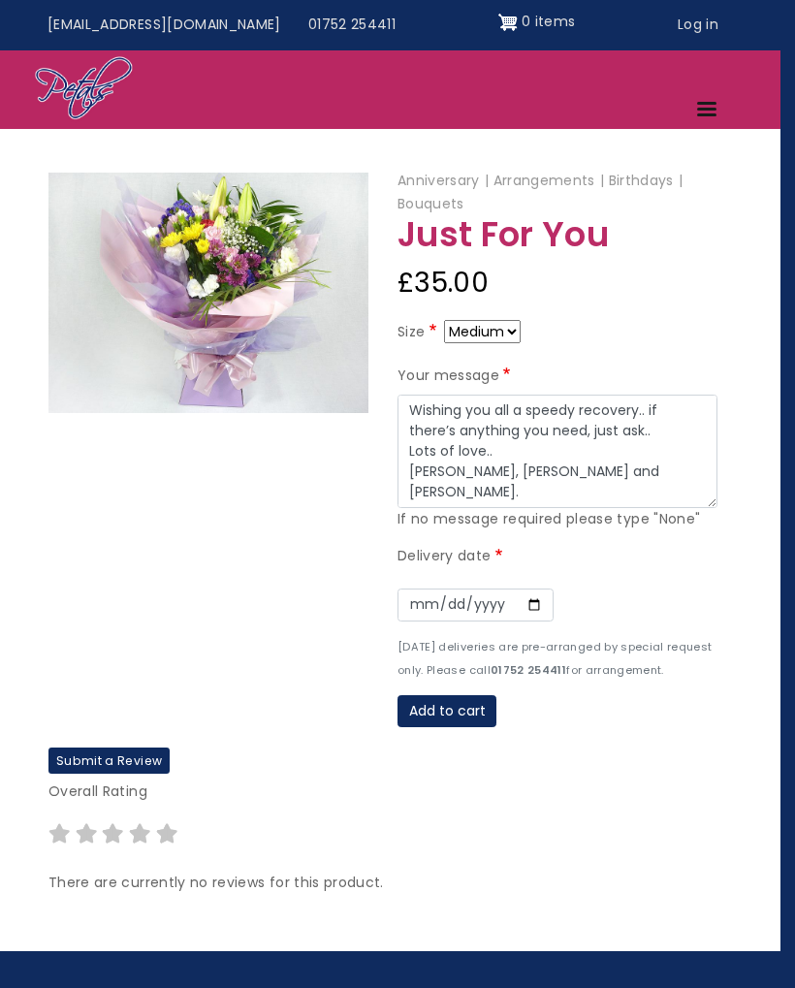
click at [453, 695] on button "Add to cart" at bounding box center [446, 711] width 99 height 33
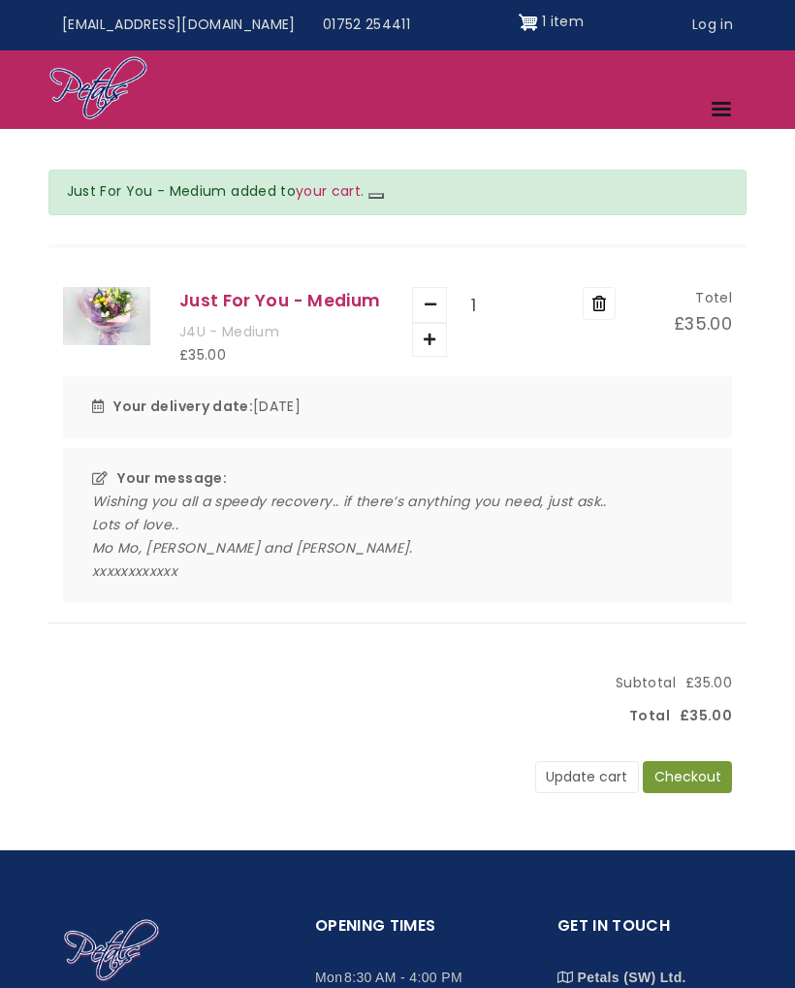
click at [693, 766] on button "Checkout" at bounding box center [687, 777] width 89 height 33
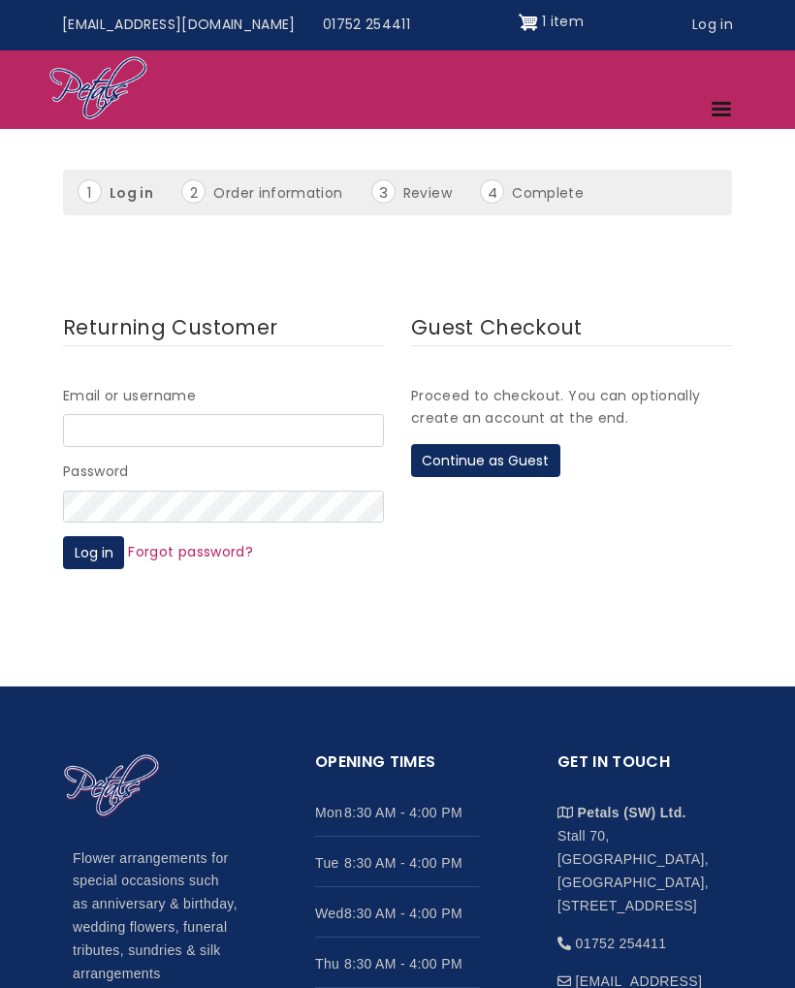
click at [267, 414] on input "Email or username" at bounding box center [223, 430] width 321 height 33
type input "akamomo51@hotmail.com"
click at [84, 536] on button "Log in" at bounding box center [93, 552] width 61 height 33
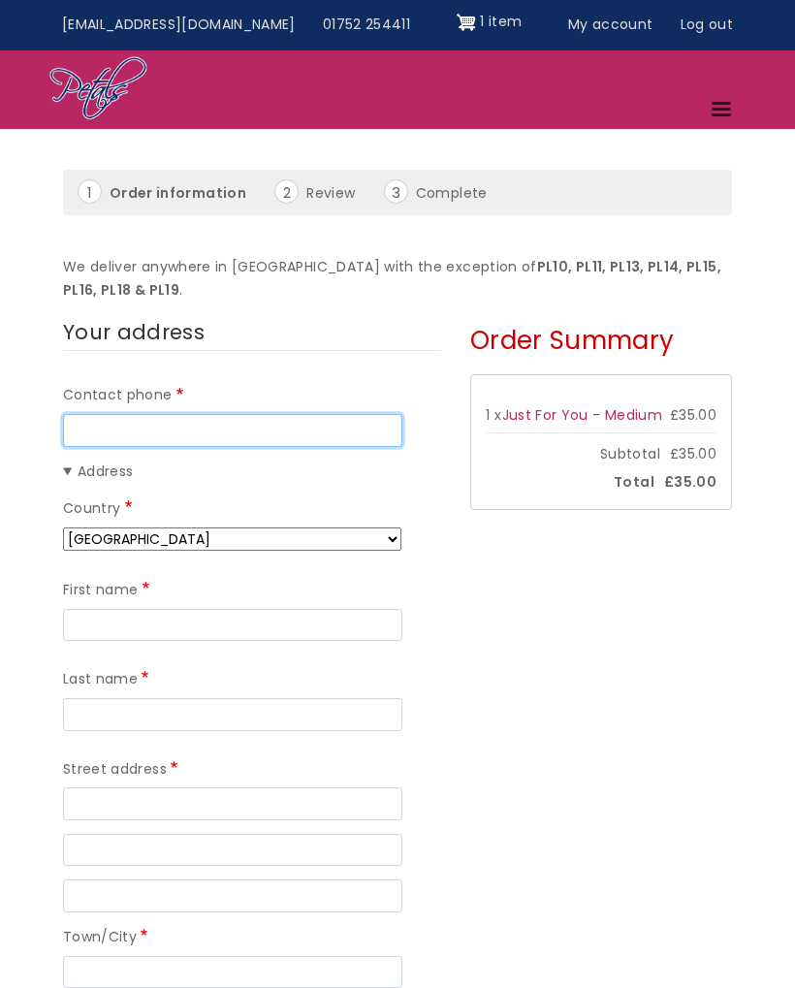
click at [240, 414] on input "Contact phone" at bounding box center [232, 430] width 339 height 33
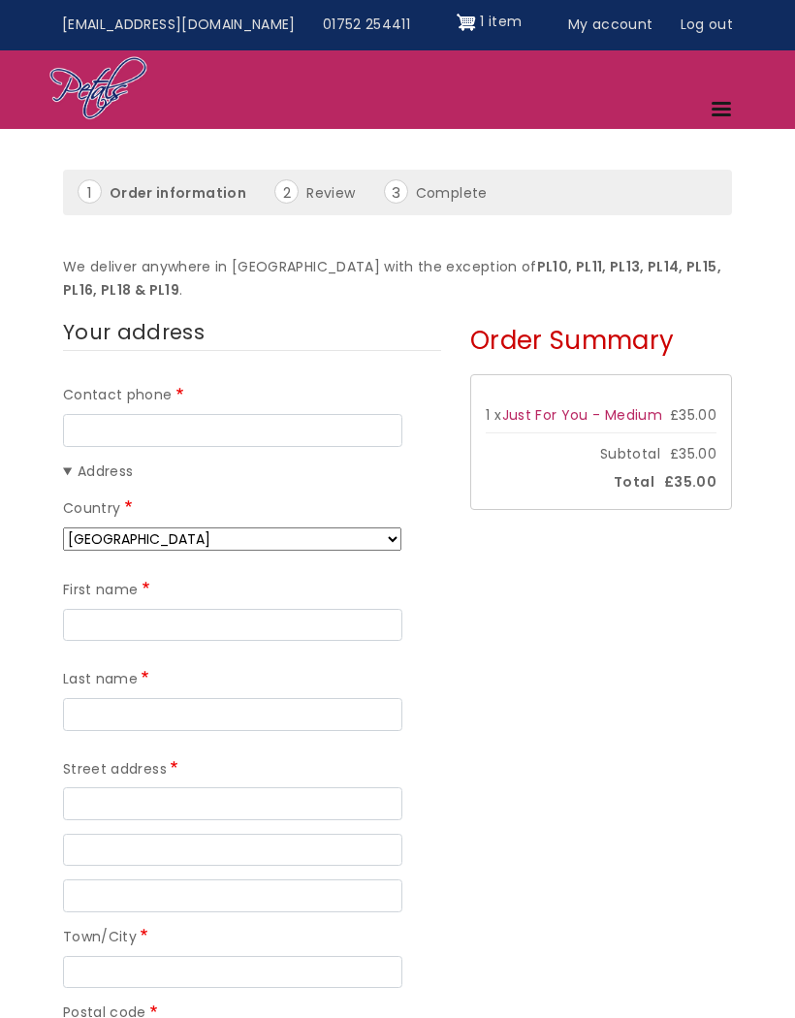
type input "07511939685"
type input "[PERSON_NAME]"
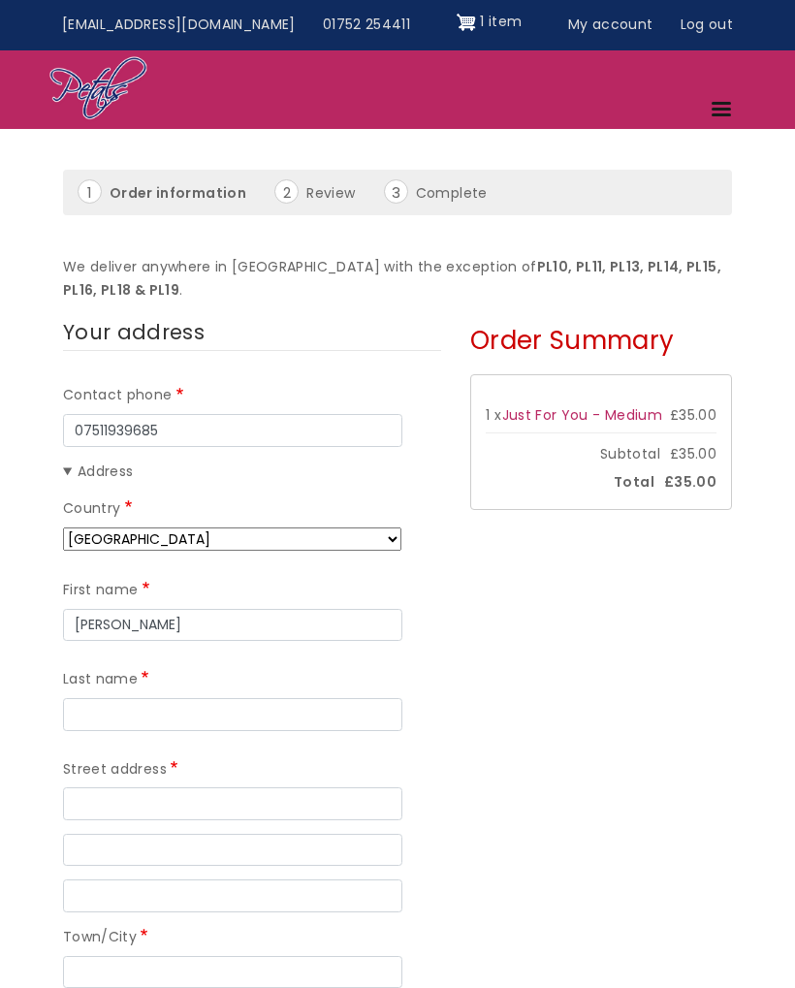
type input "[PERSON_NAME]"
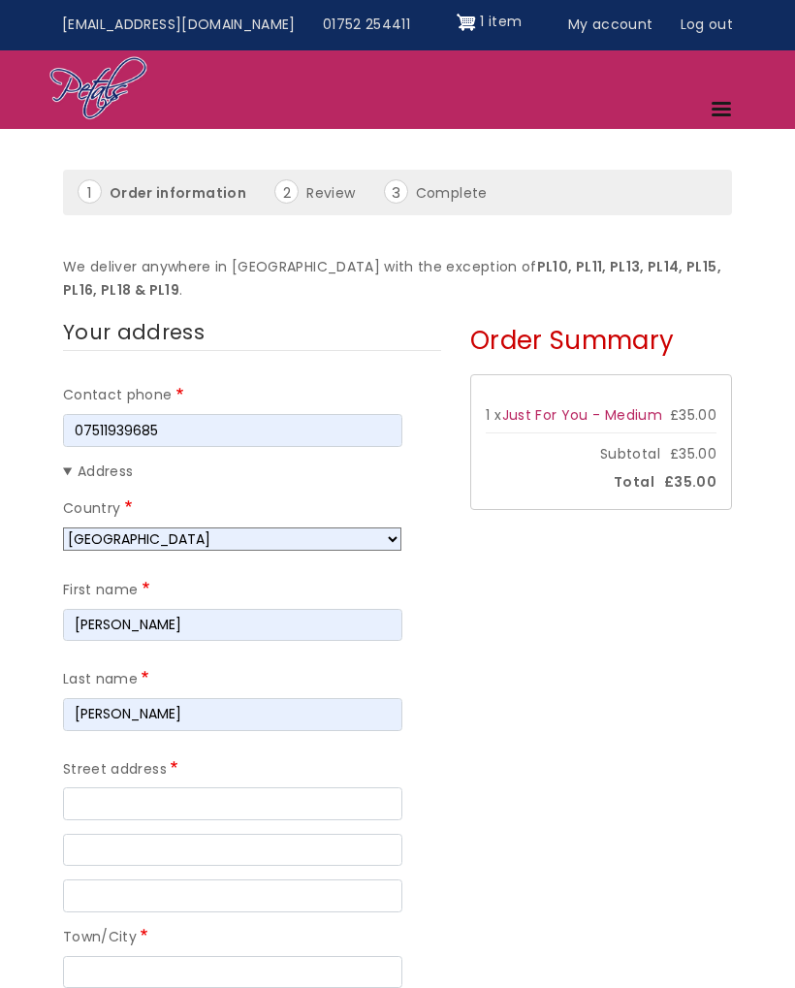
type input "[STREET_ADDRESS],"
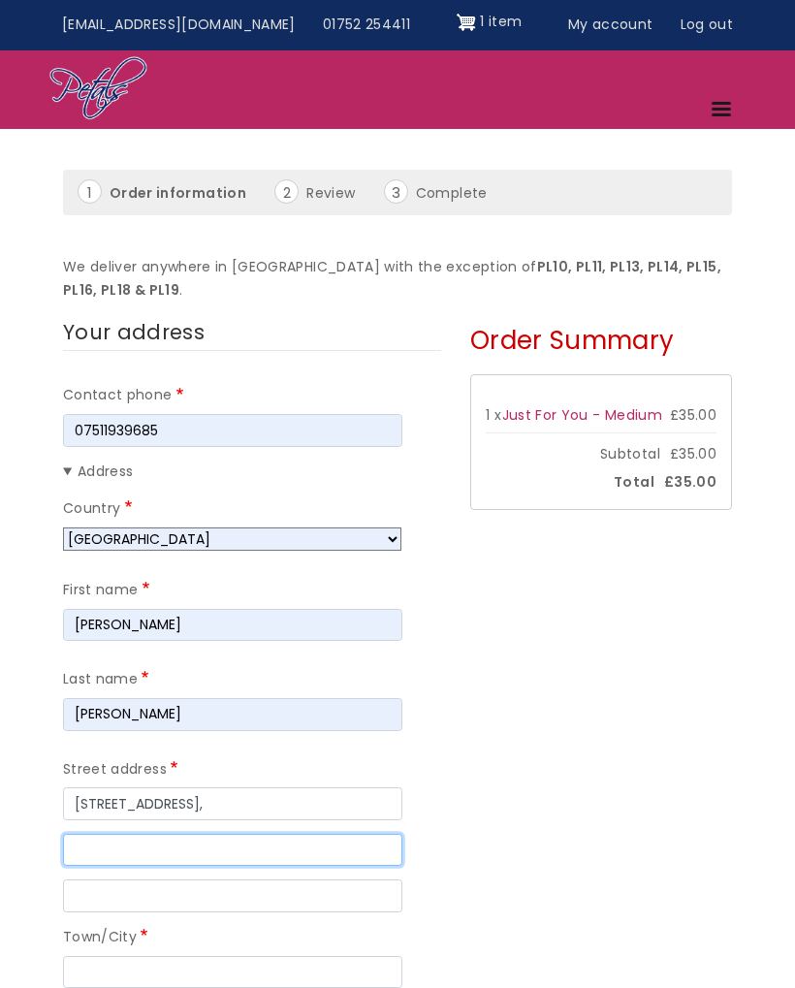
type input "Derriford"
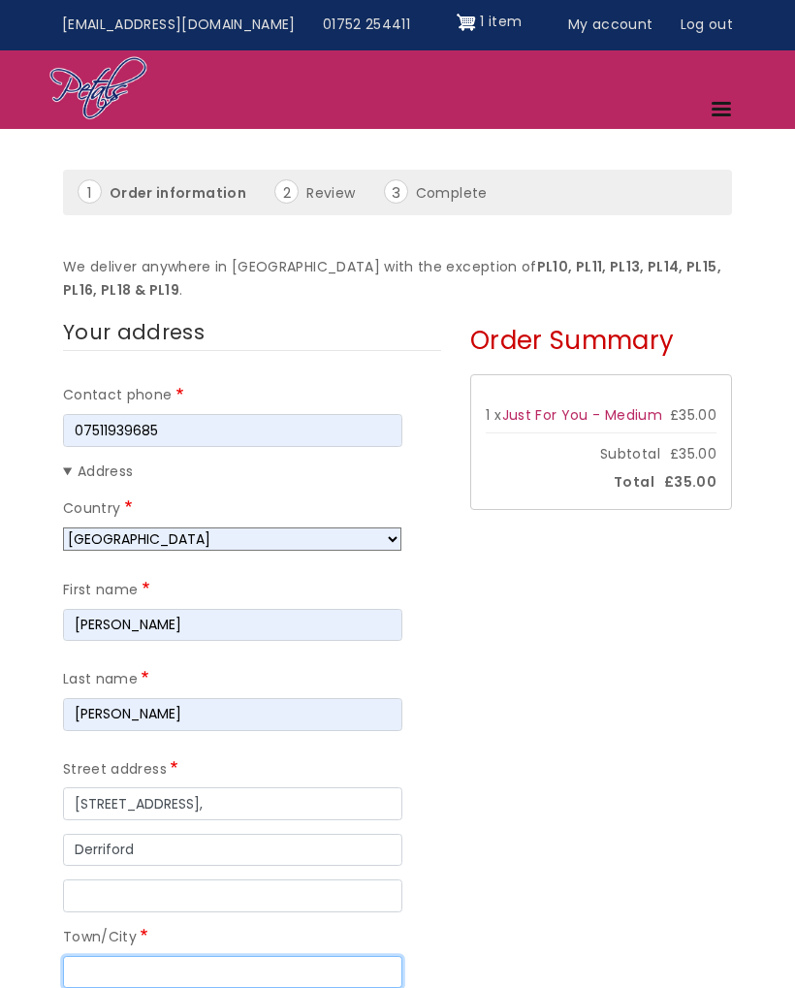
type input "[GEOGRAPHIC_DATA]"
type input "PL6 6AQ"
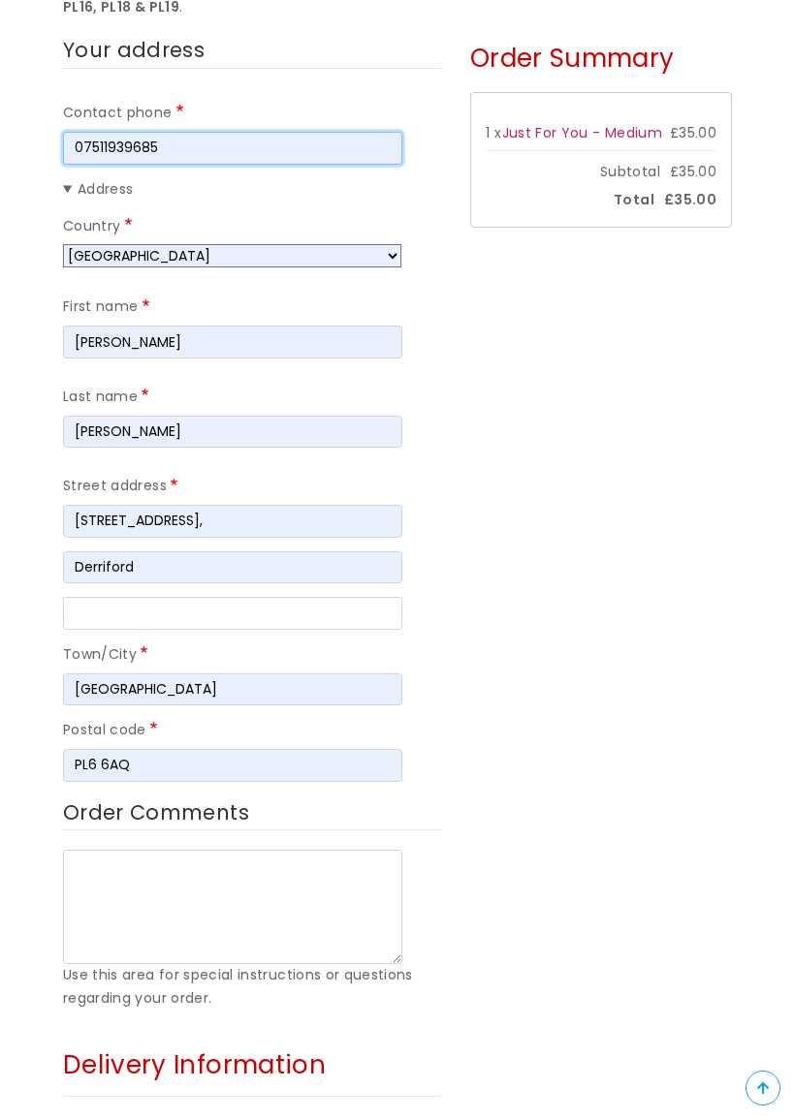
scroll to position [366, 0]
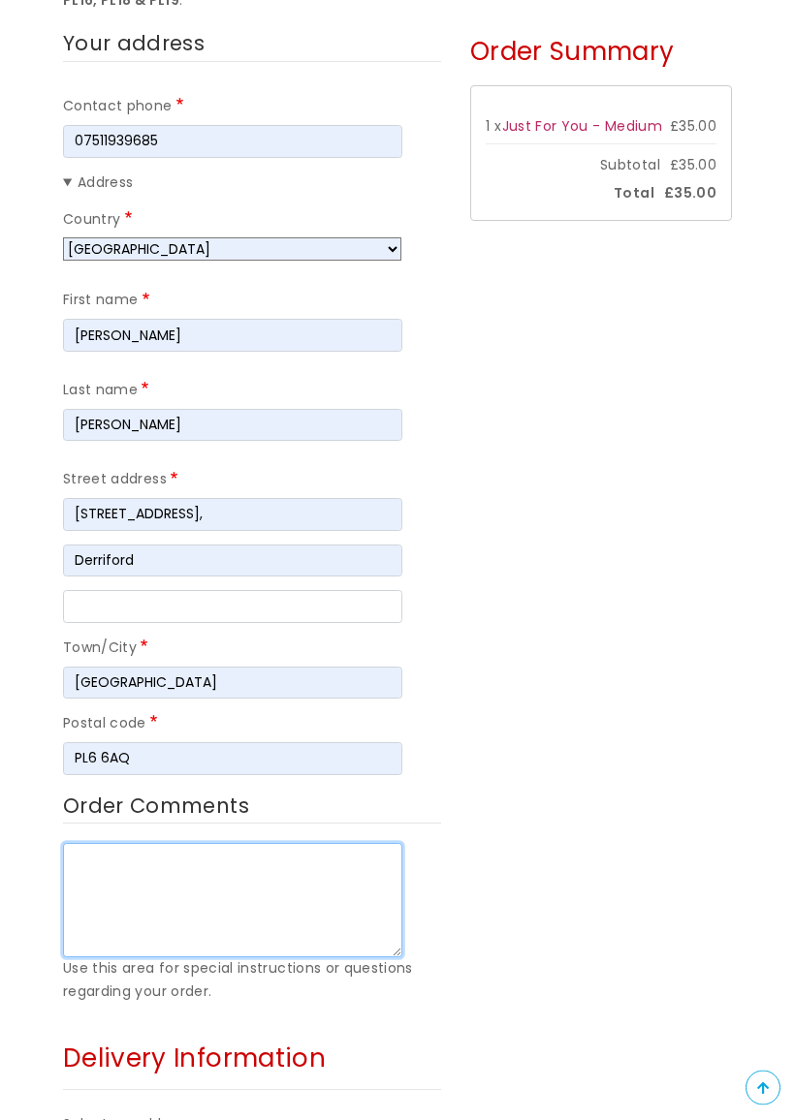
click at [138, 848] on textarea "Order Comments" at bounding box center [232, 901] width 339 height 114
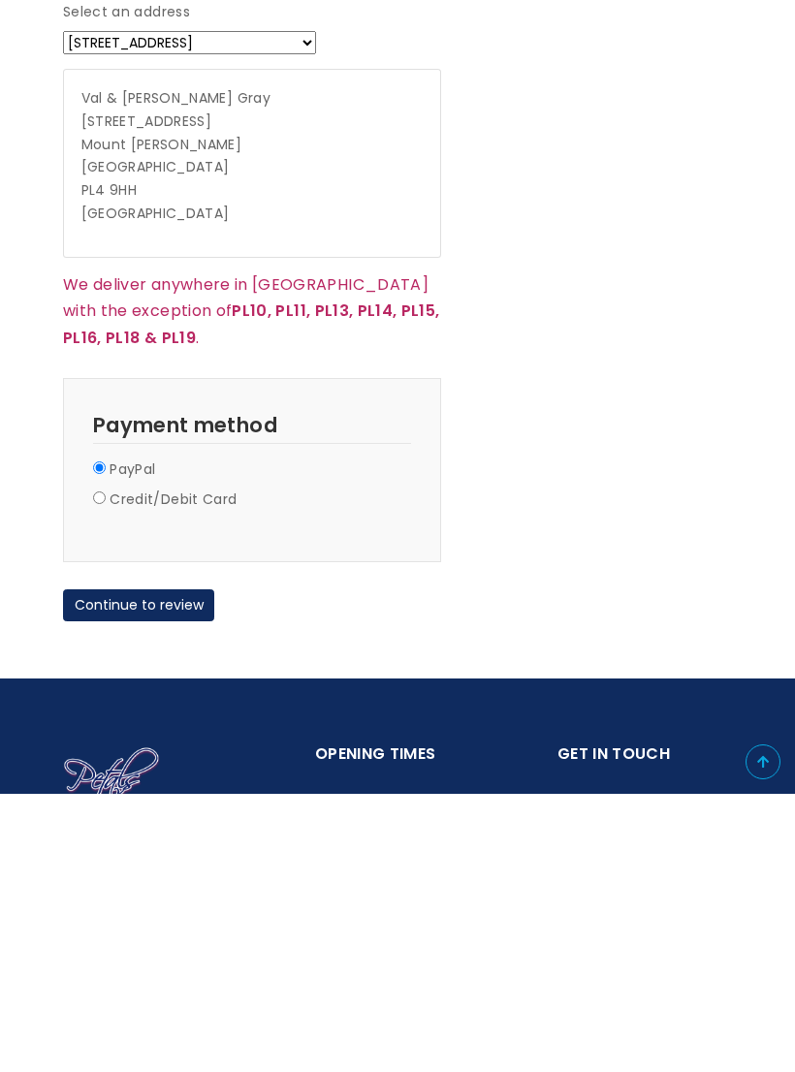
scroll to position [1260, 0]
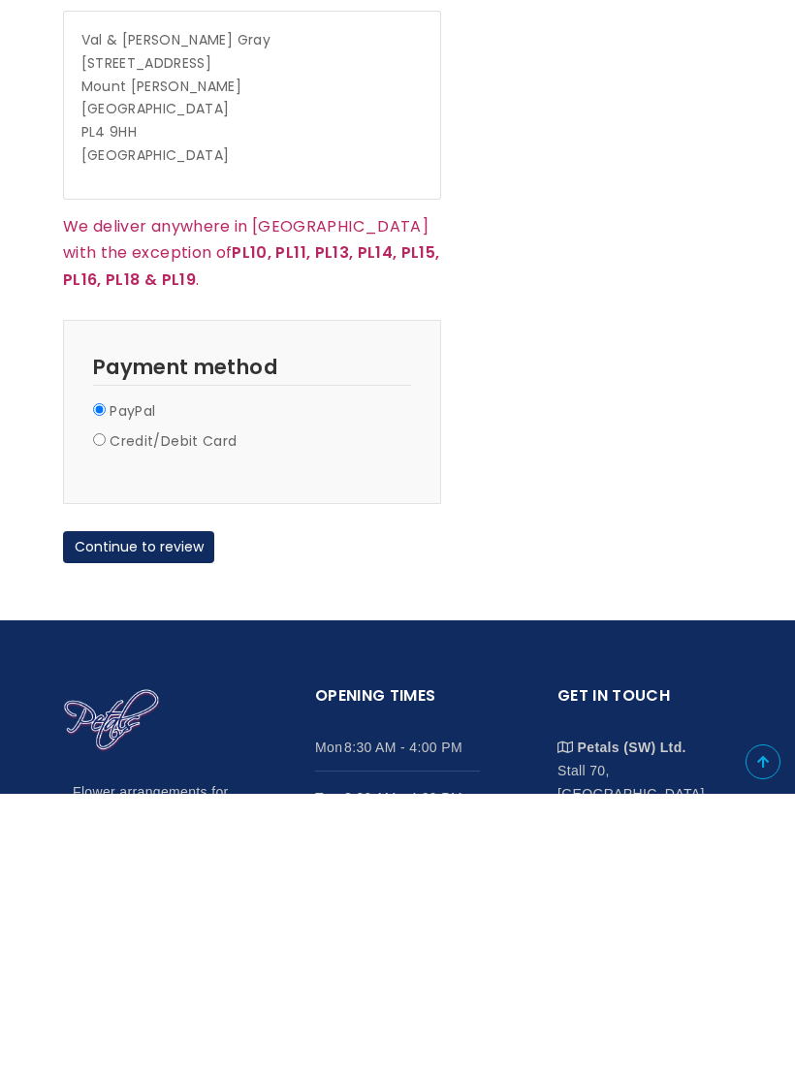
type textarea "Please wait a while for someone to come to the door. Then stand back and give i…"
click at [157, 809] on button "Continue to review" at bounding box center [138, 825] width 151 height 33
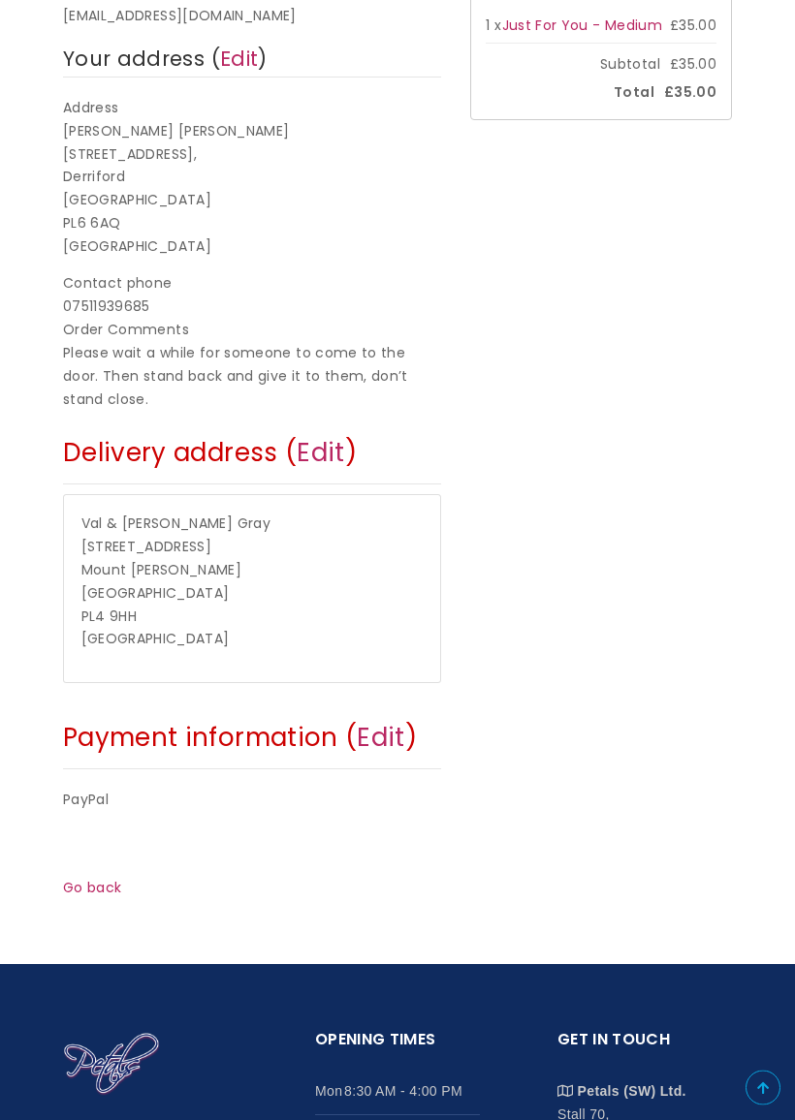
scroll to position [407, 0]
